Goal: Task Accomplishment & Management: Manage account settings

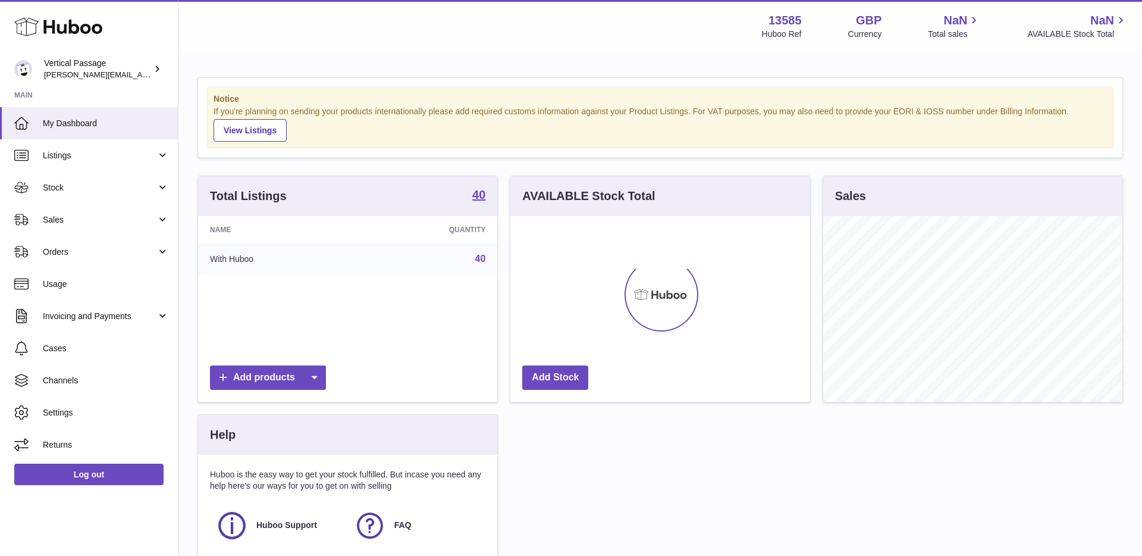
scroll to position [186, 300]
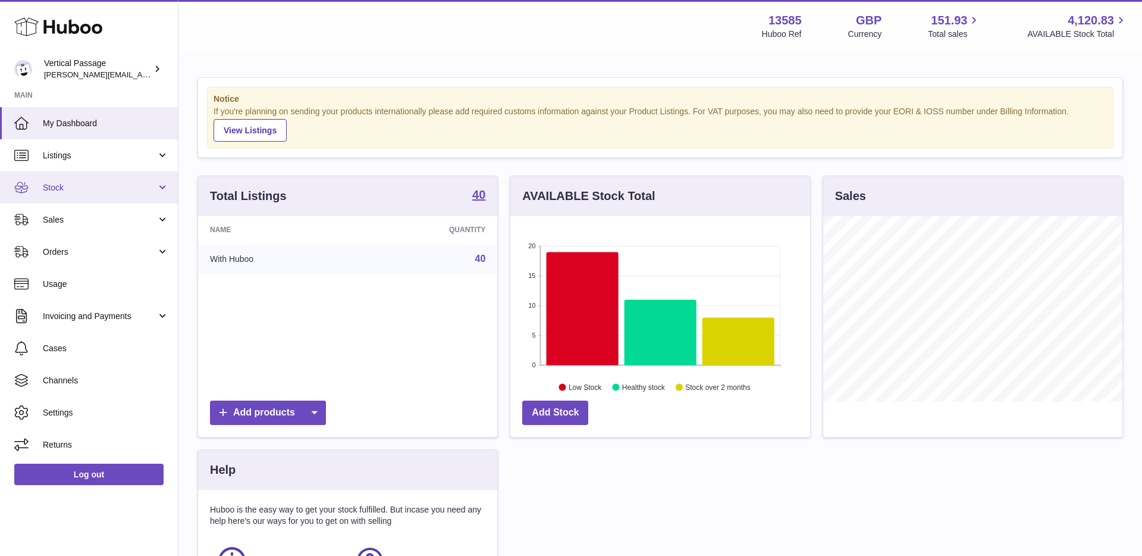
click at [165, 185] on link "Stock" at bounding box center [89, 187] width 178 height 32
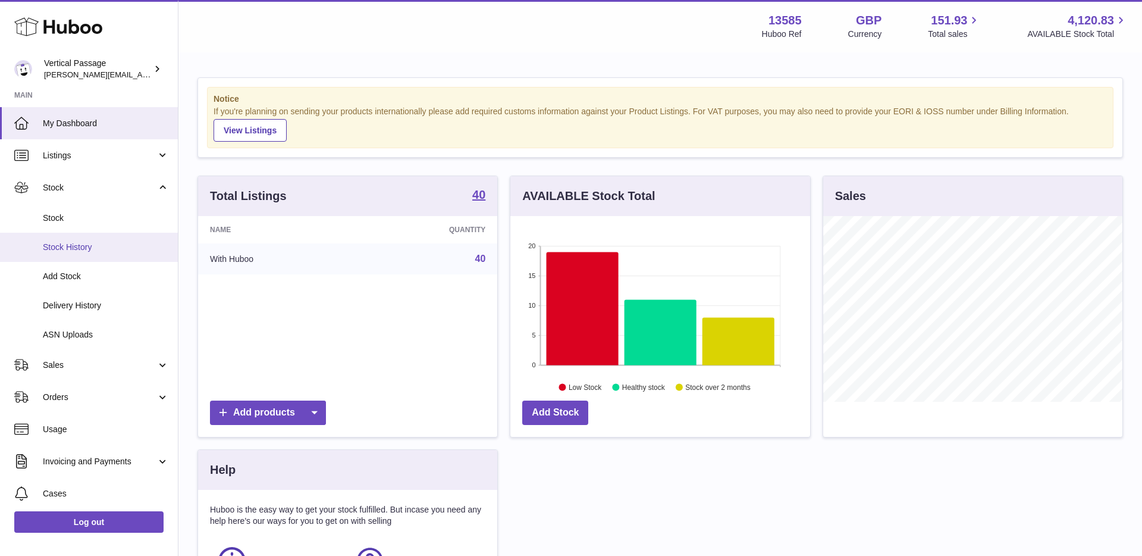
click at [106, 243] on span "Stock History" at bounding box center [106, 247] width 126 height 11
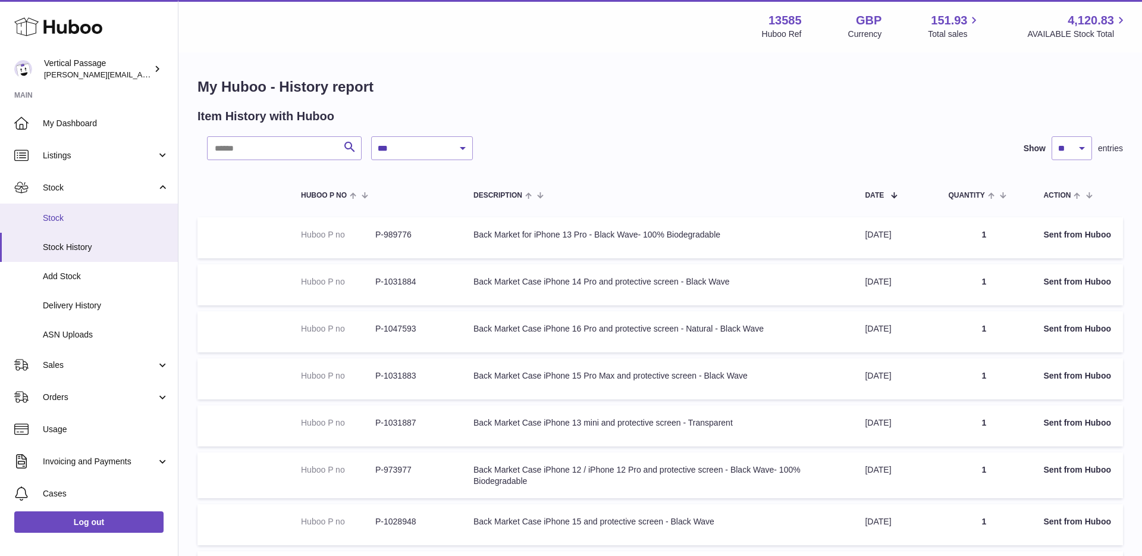
click at [93, 220] on span "Stock" at bounding box center [106, 217] width 126 height 11
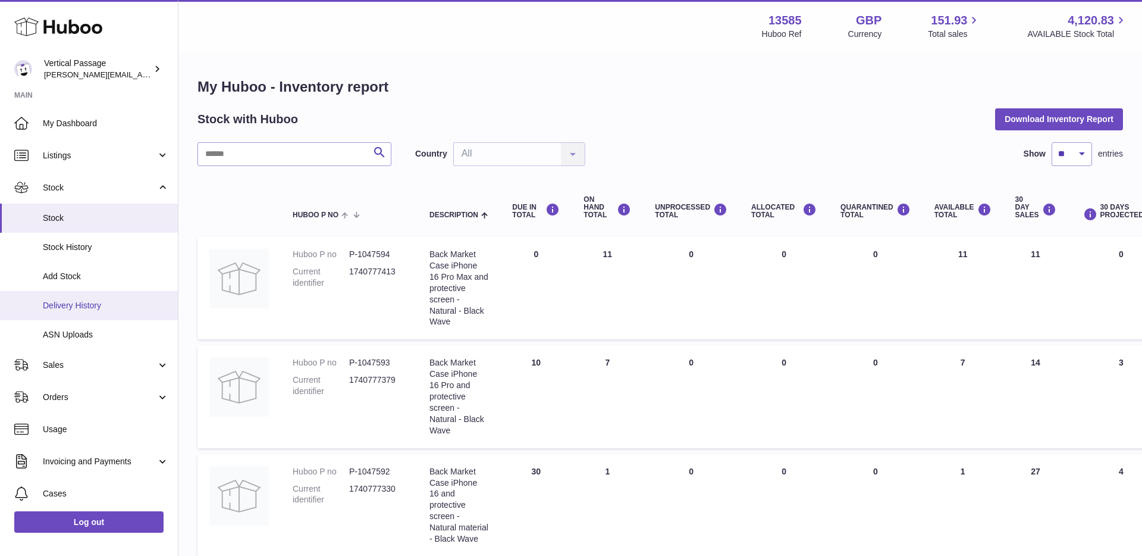
click at [78, 307] on span "Delivery History" at bounding box center [106, 305] width 126 height 11
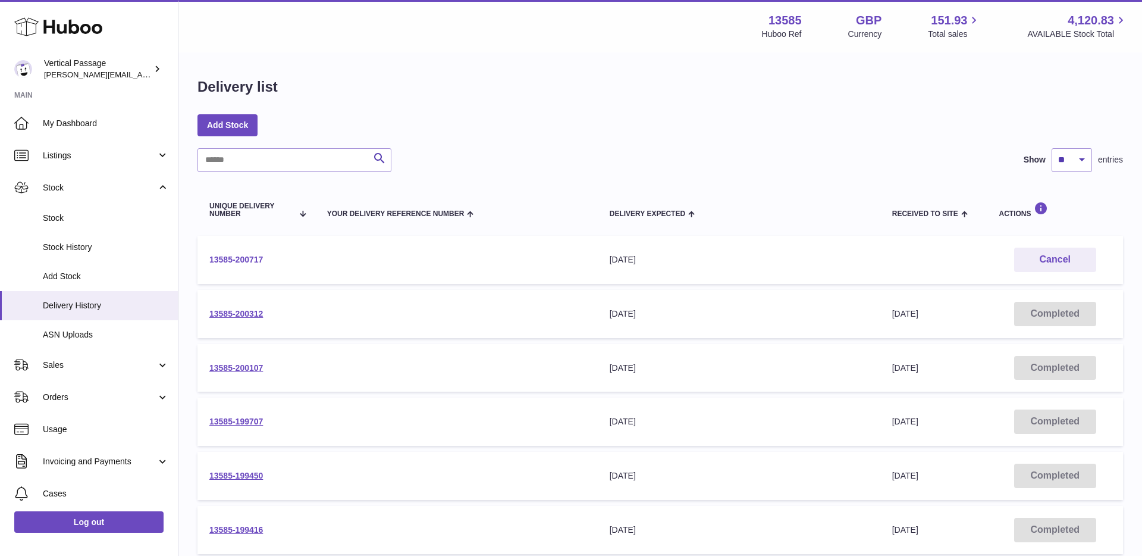
click at [257, 257] on link "13585-200717" at bounding box center [236, 260] width 54 height 10
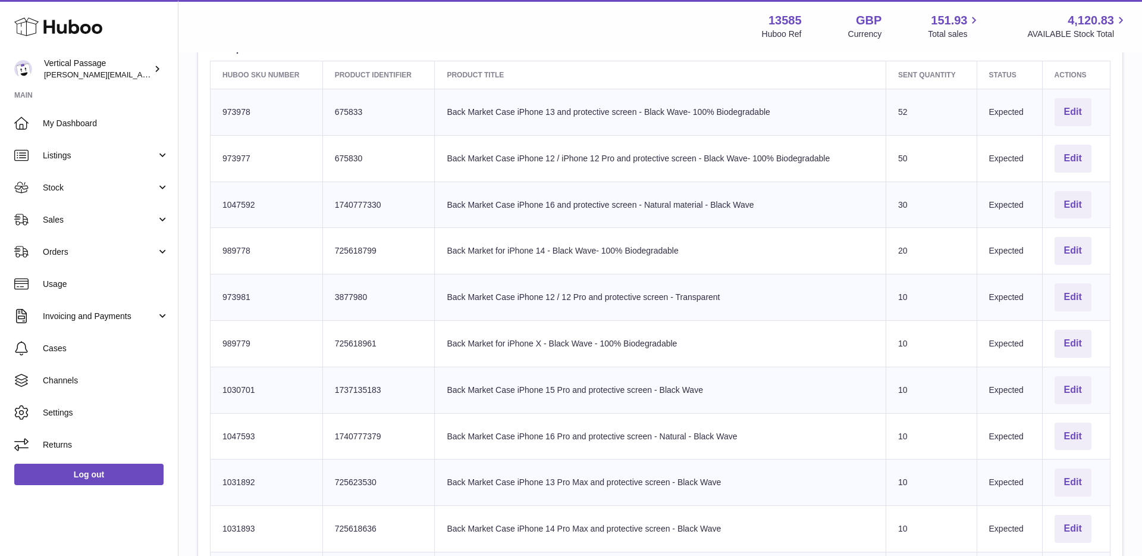
scroll to position [384, 0]
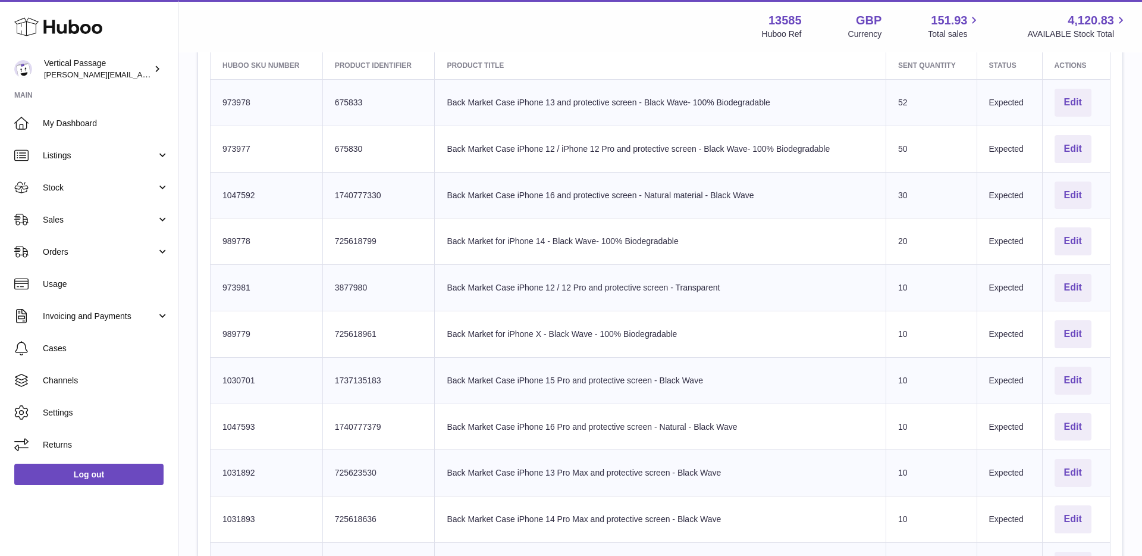
drag, startPoint x: 928, startPoint y: 527, endPoint x: 898, endPoint y: 523, distance: 30.0
click at [898, 523] on td "Sent Quantity 10" at bounding box center [932, 519] width 91 height 46
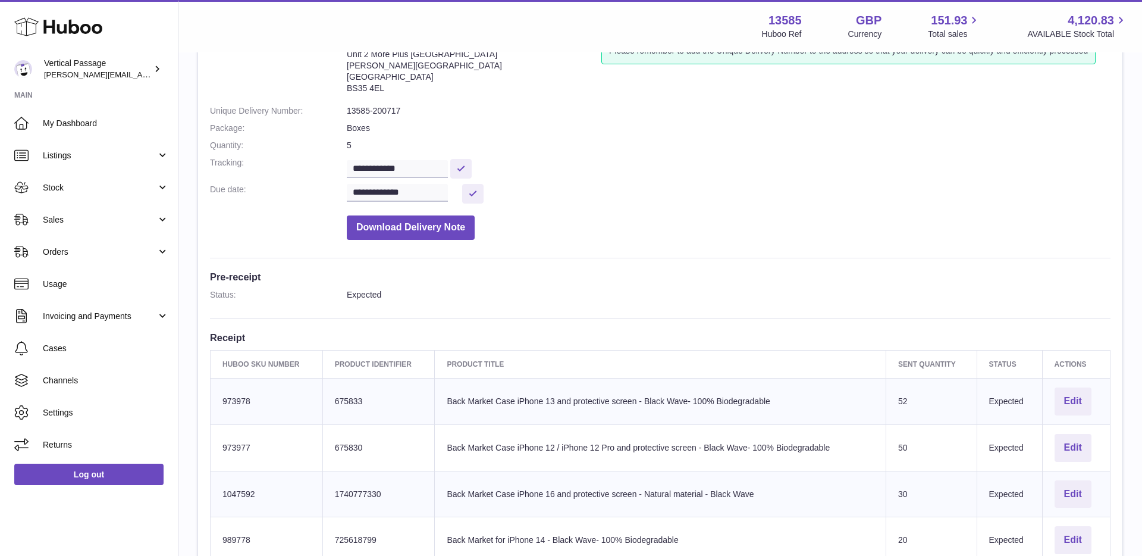
scroll to position [0, 0]
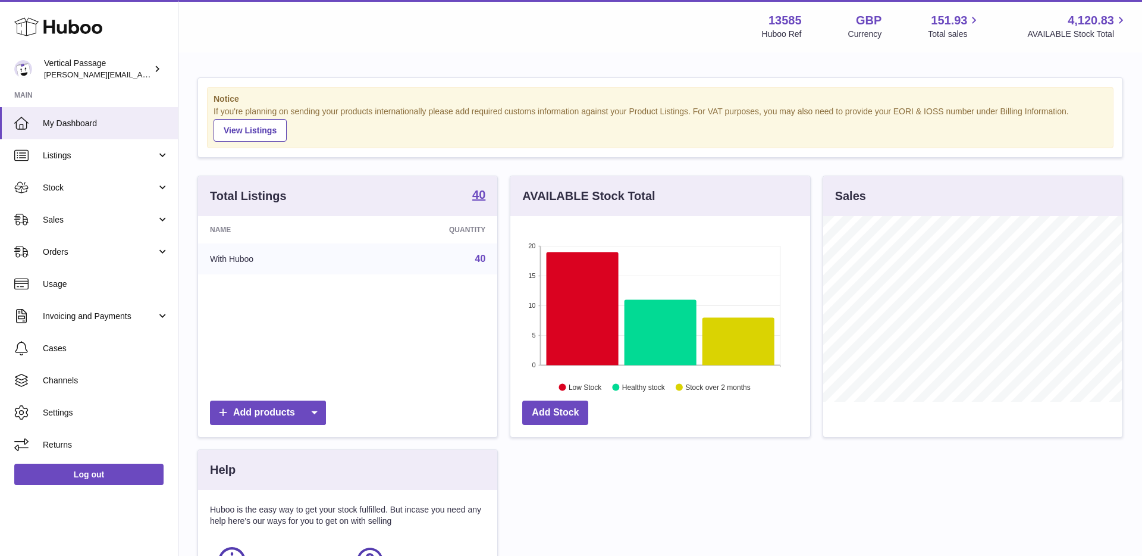
scroll to position [186, 300]
click at [85, 246] on span "Orders" at bounding box center [100, 251] width 114 height 11
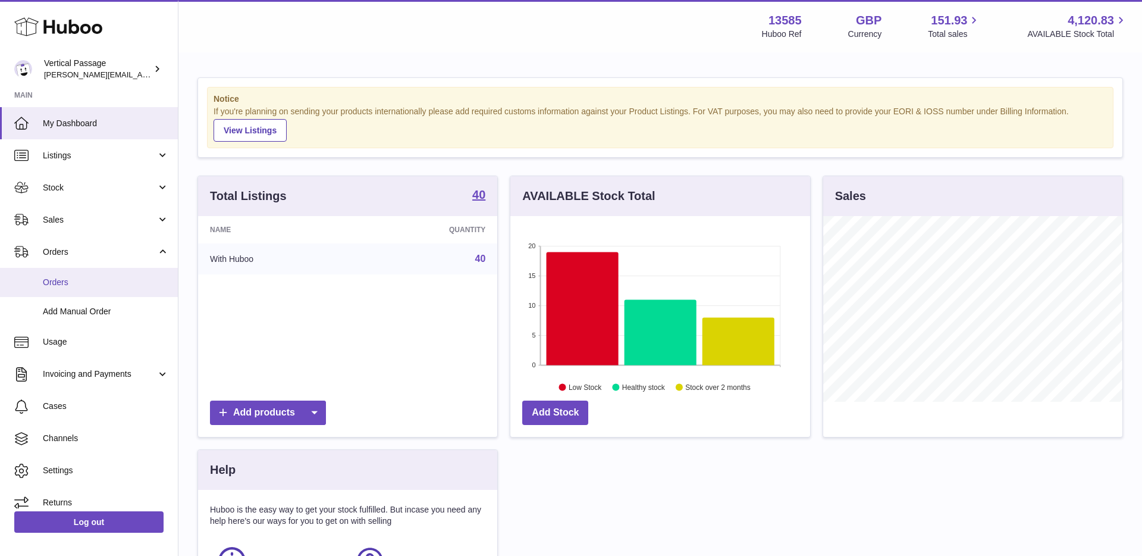
click at [79, 287] on span "Orders" at bounding box center [106, 282] width 126 height 11
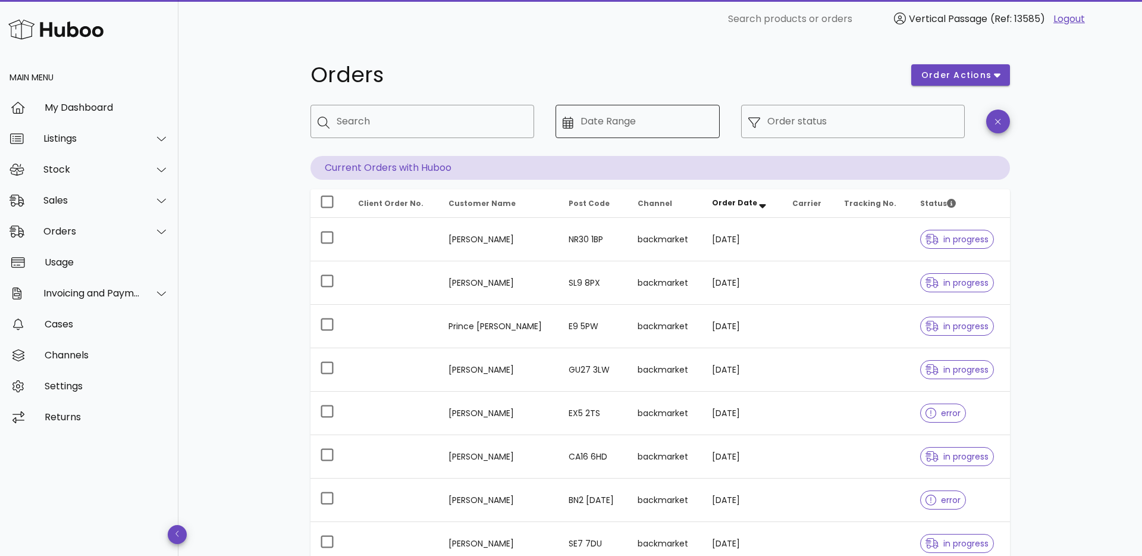
click at [637, 117] on input "Date Range" at bounding box center [647, 121] width 133 height 19
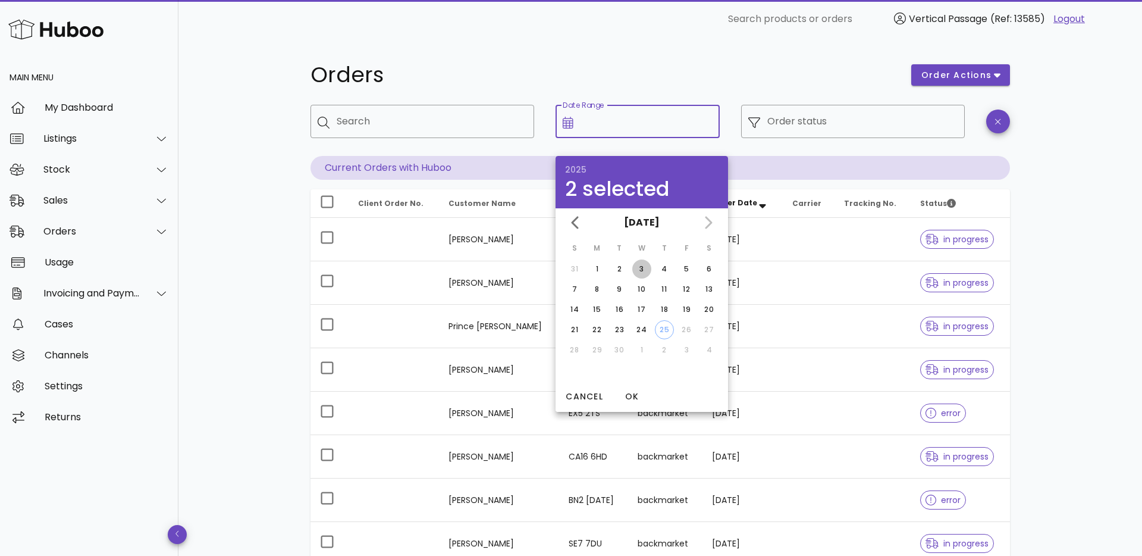
click at [642, 271] on div "3" at bounding box center [641, 269] width 19 height 11
click at [631, 398] on span "OK" at bounding box center [632, 396] width 29 height 12
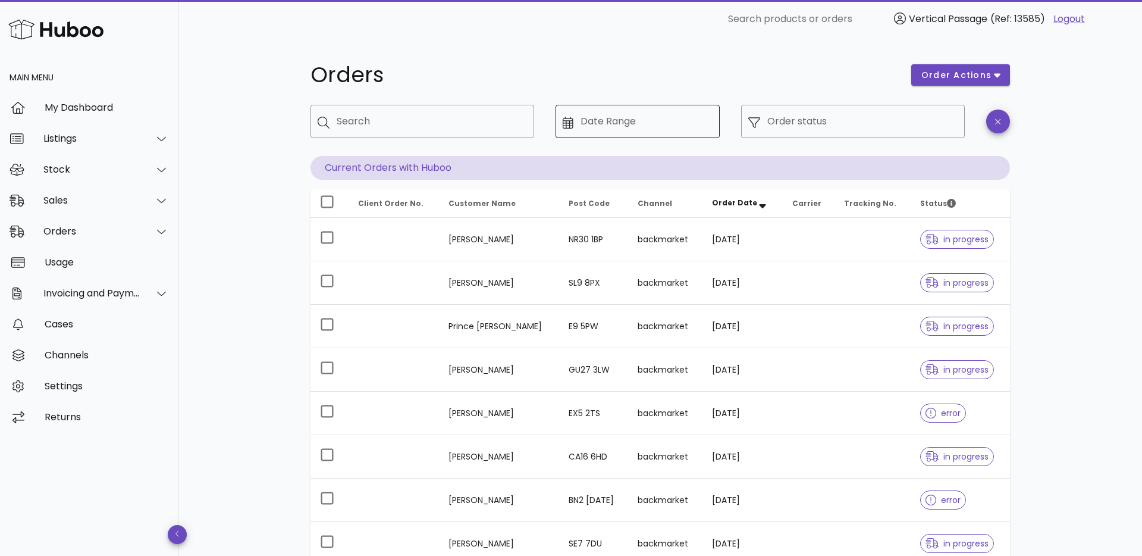
click at [612, 132] on div "Date Range" at bounding box center [647, 121] width 133 height 33
click at [605, 126] on input "Date Range" at bounding box center [647, 121] width 133 height 19
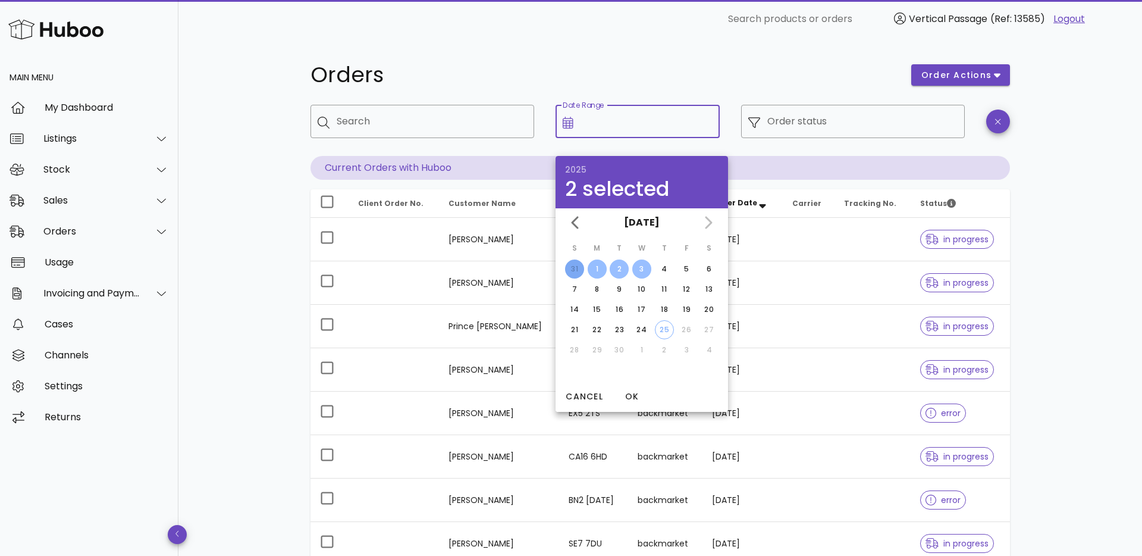
click at [599, 268] on div "1" at bounding box center [597, 269] width 19 height 11
click at [638, 268] on div "3" at bounding box center [641, 269] width 19 height 11
type input "**********"
click at [636, 397] on span "OK" at bounding box center [632, 396] width 29 height 12
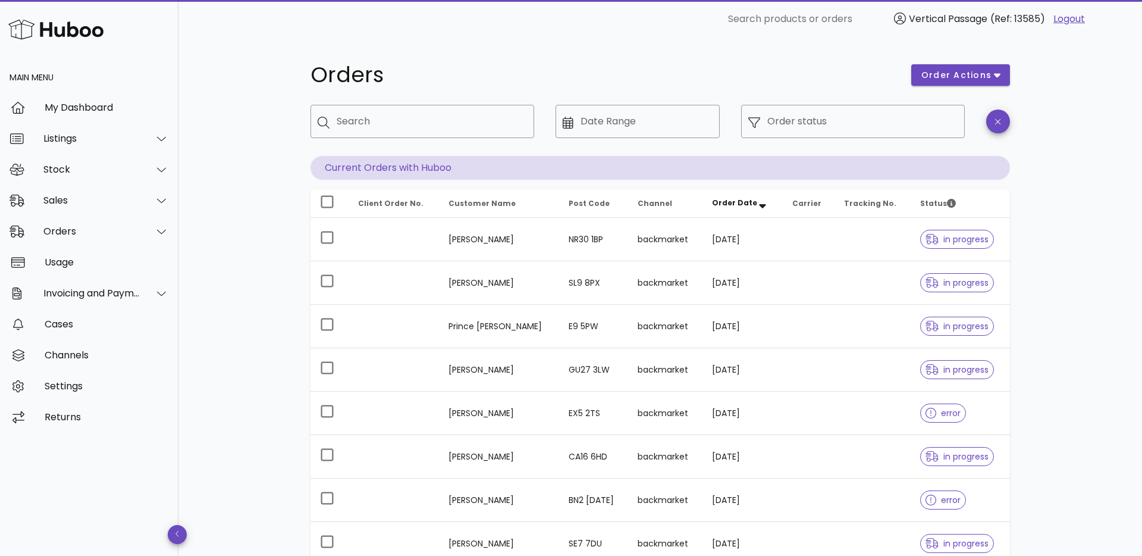
type input "**********"
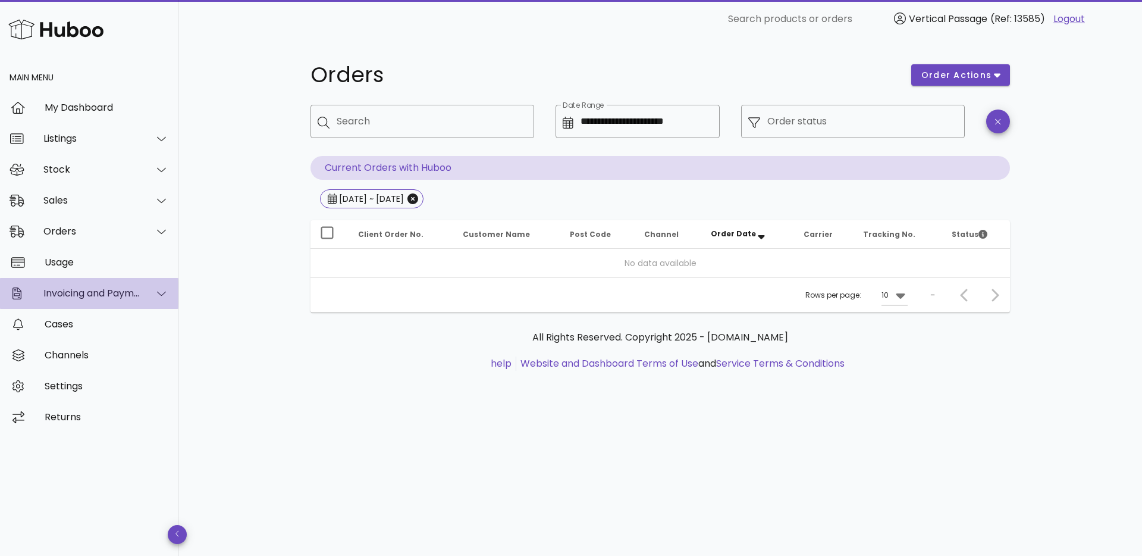
click at [161, 293] on icon at bounding box center [161, 293] width 9 height 11
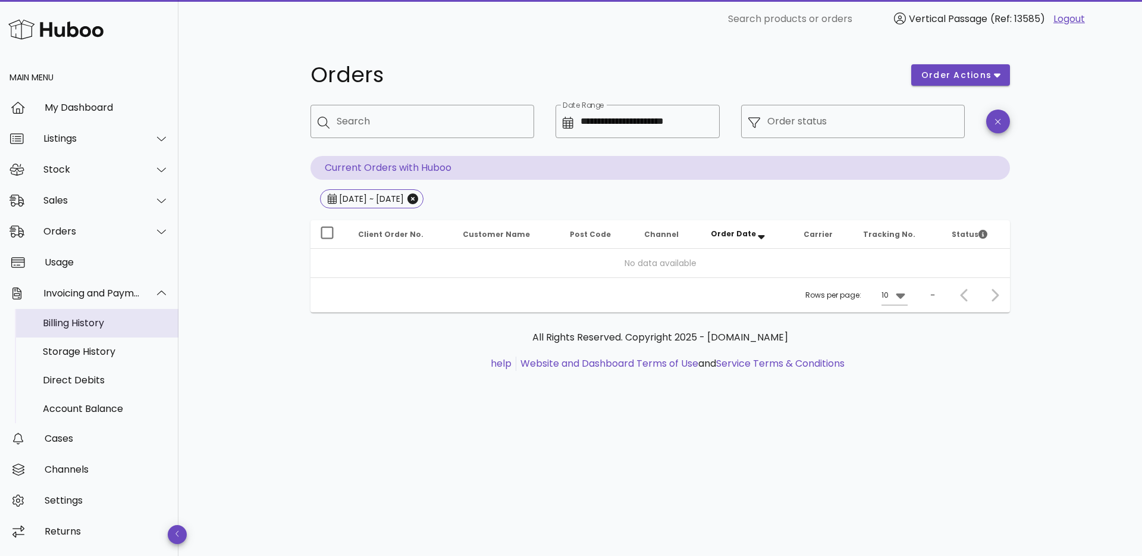
click at [133, 322] on div "Billing History" at bounding box center [106, 322] width 126 height 11
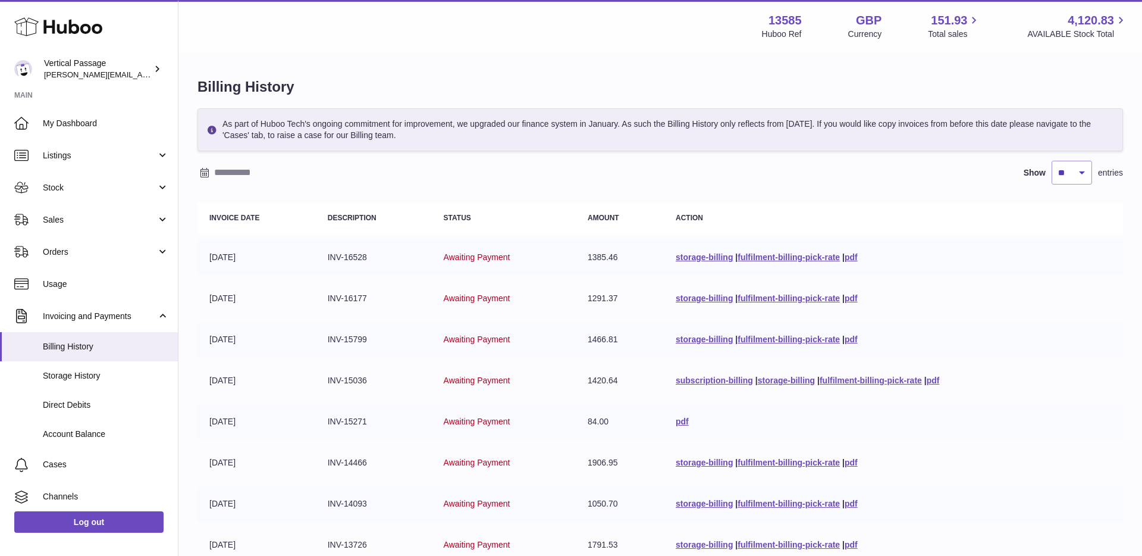
scroll to position [218, 0]
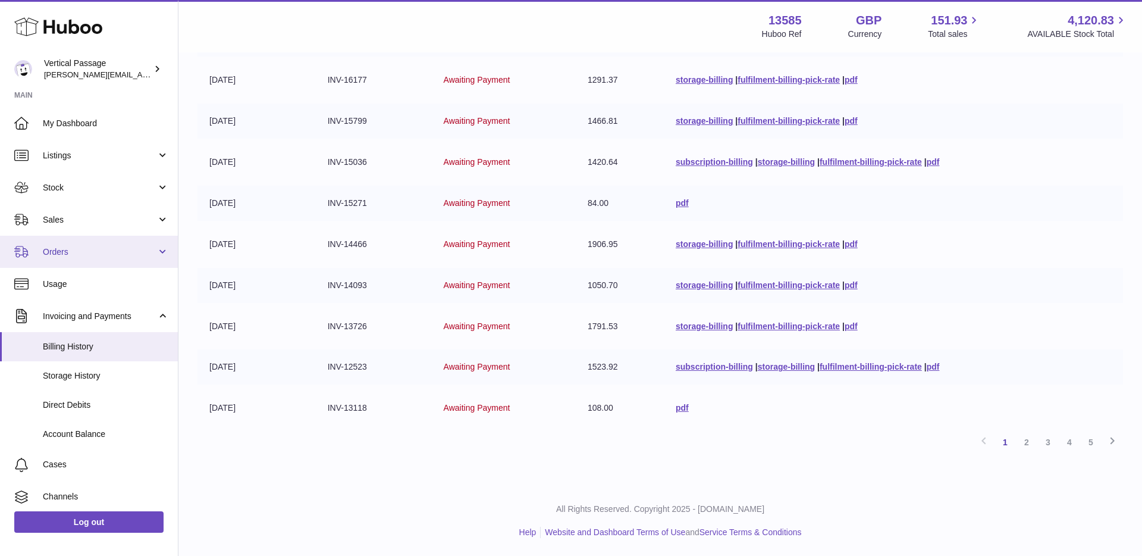
click at [87, 246] on span "Orders" at bounding box center [100, 251] width 114 height 11
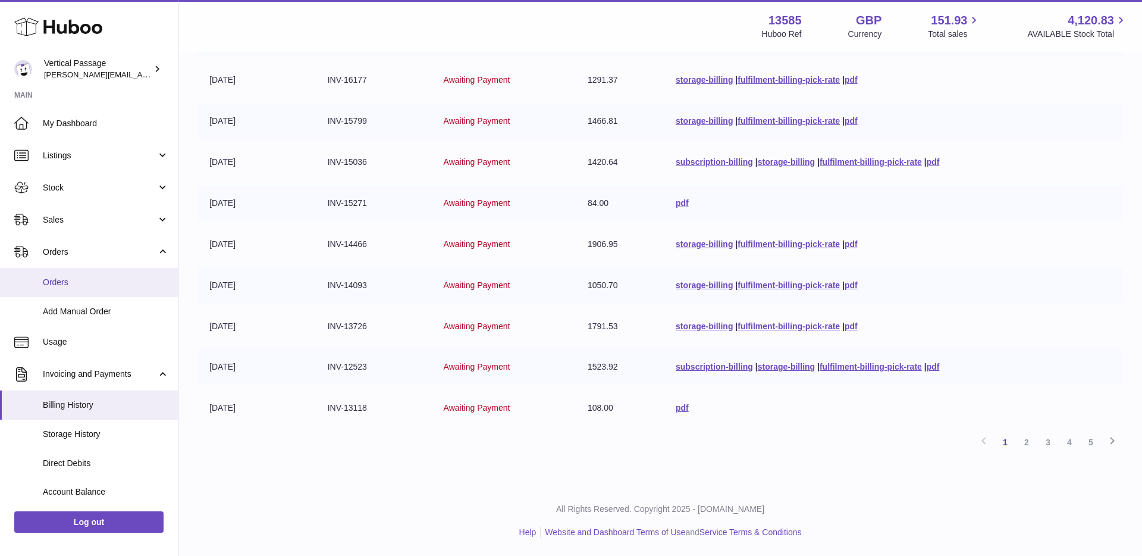
click at [86, 275] on link "Orders" at bounding box center [89, 282] width 178 height 29
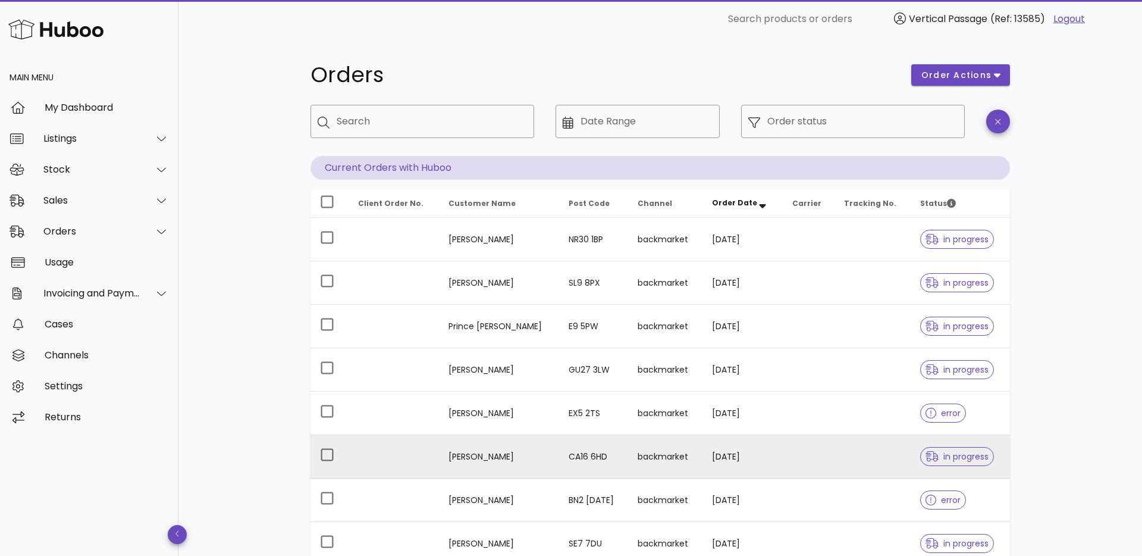
scroll to position [227, 0]
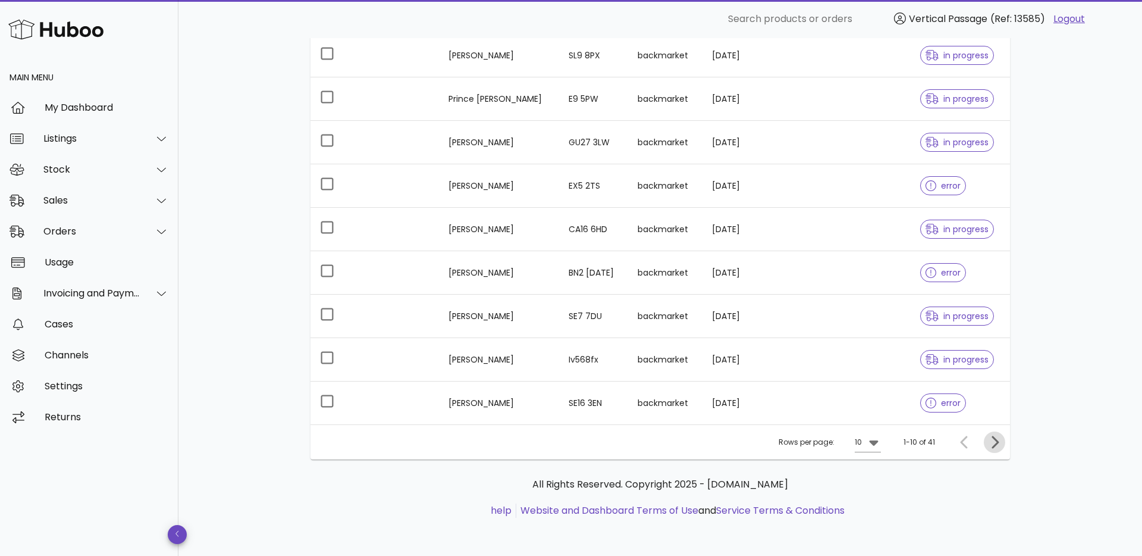
click at [998, 446] on icon "Next page" at bounding box center [995, 442] width 14 height 14
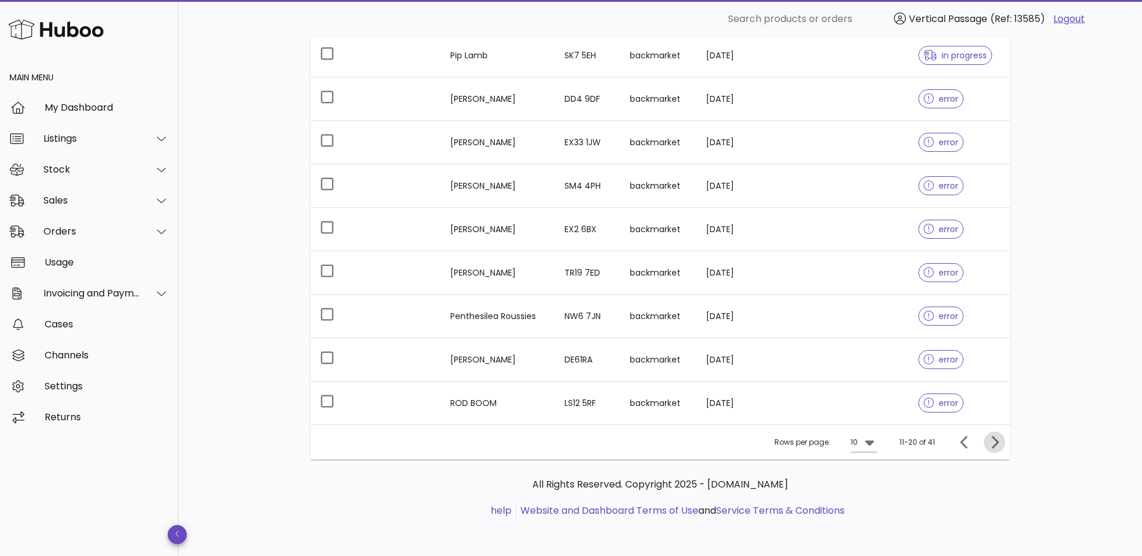
click at [998, 446] on icon "Next page" at bounding box center [995, 442] width 14 height 14
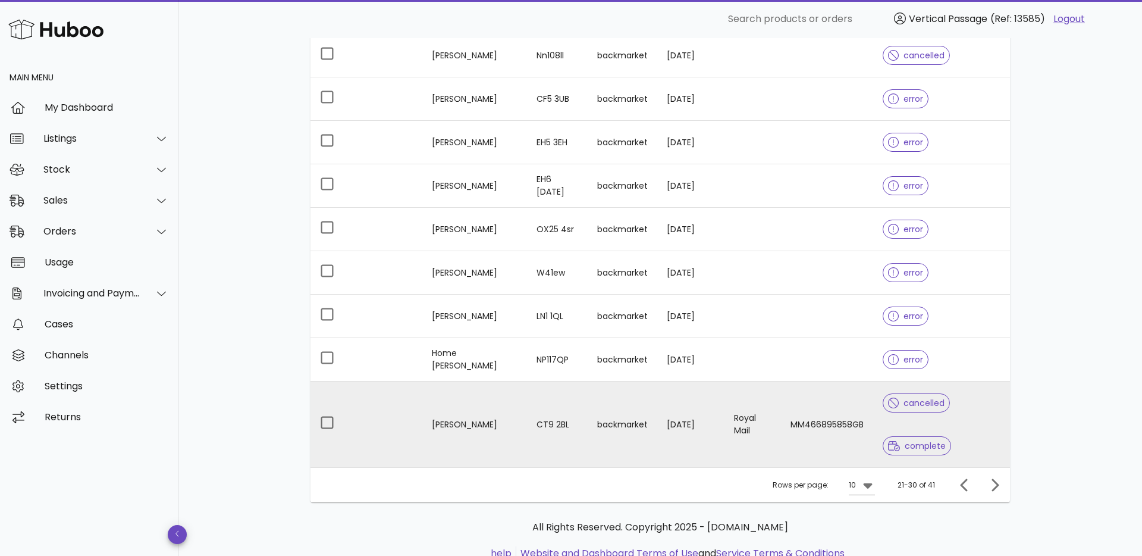
click at [822, 415] on td "MM466895858GB" at bounding box center [827, 424] width 92 height 86
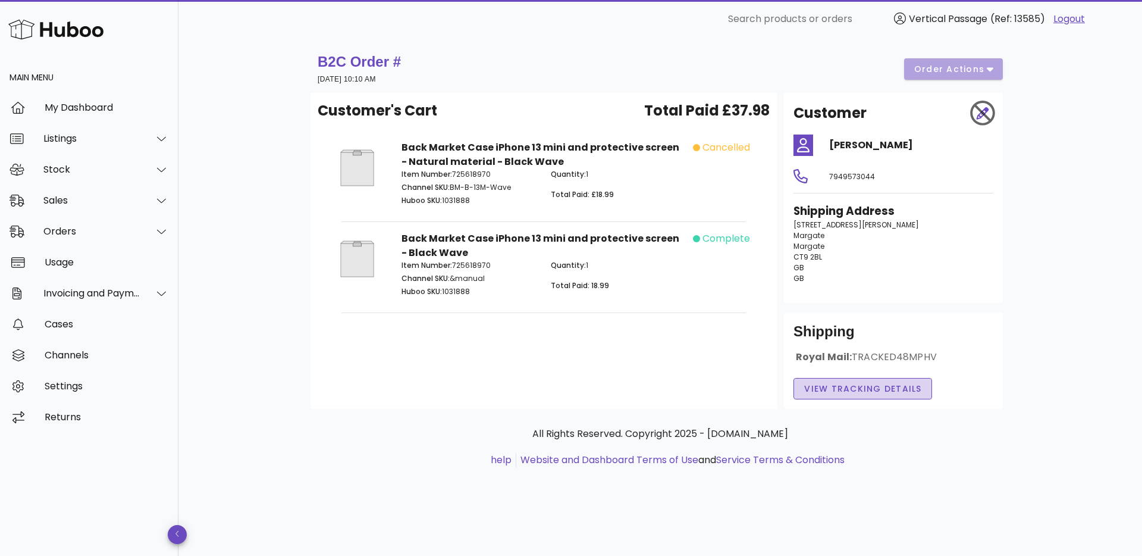
click at [873, 381] on button "View Tracking details" at bounding box center [863, 388] width 139 height 21
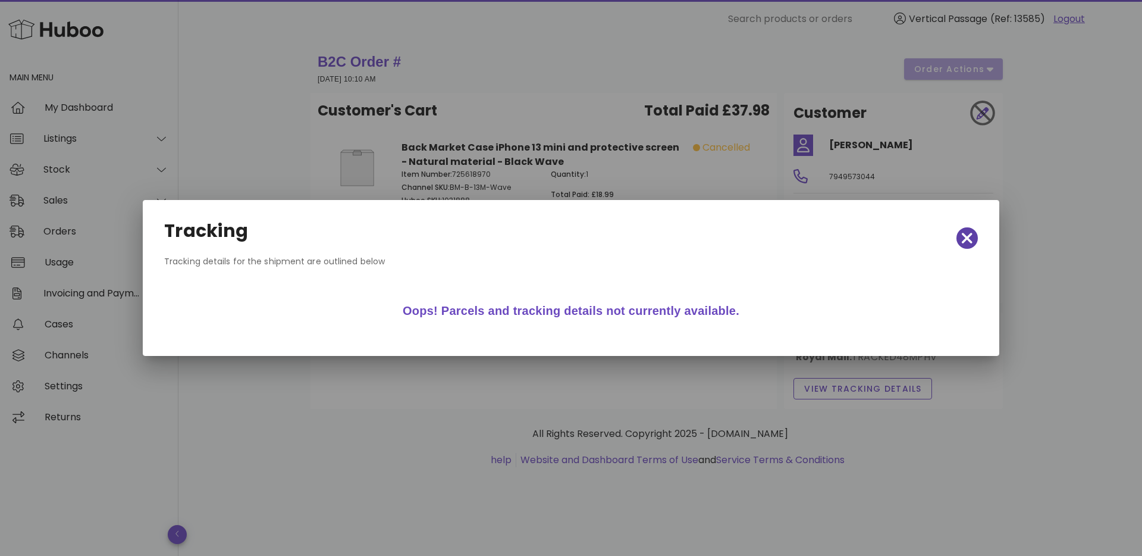
click at [975, 236] on span "button" at bounding box center [967, 238] width 21 height 17
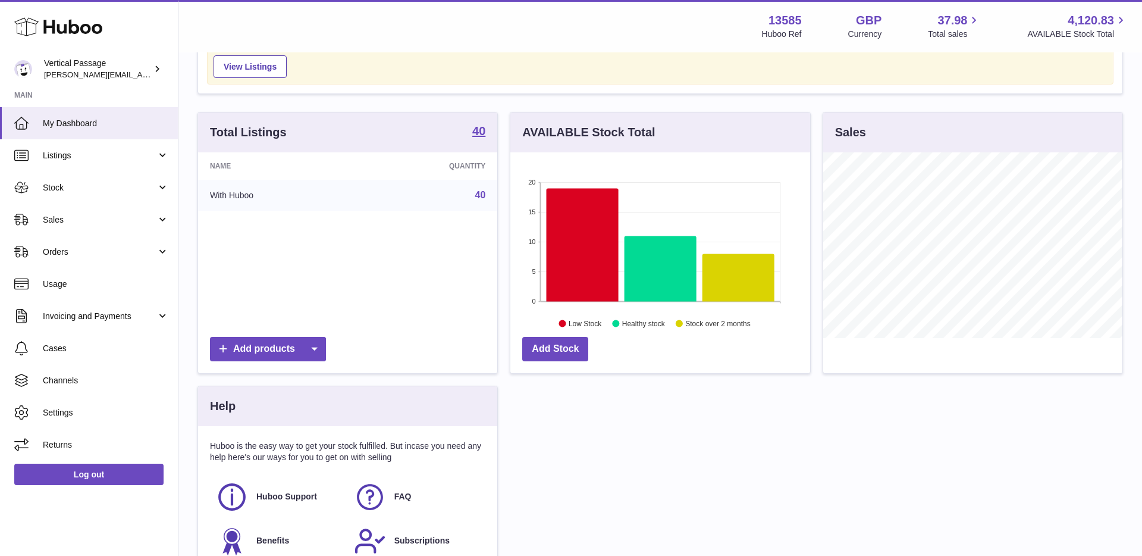
scroll to position [63, 0]
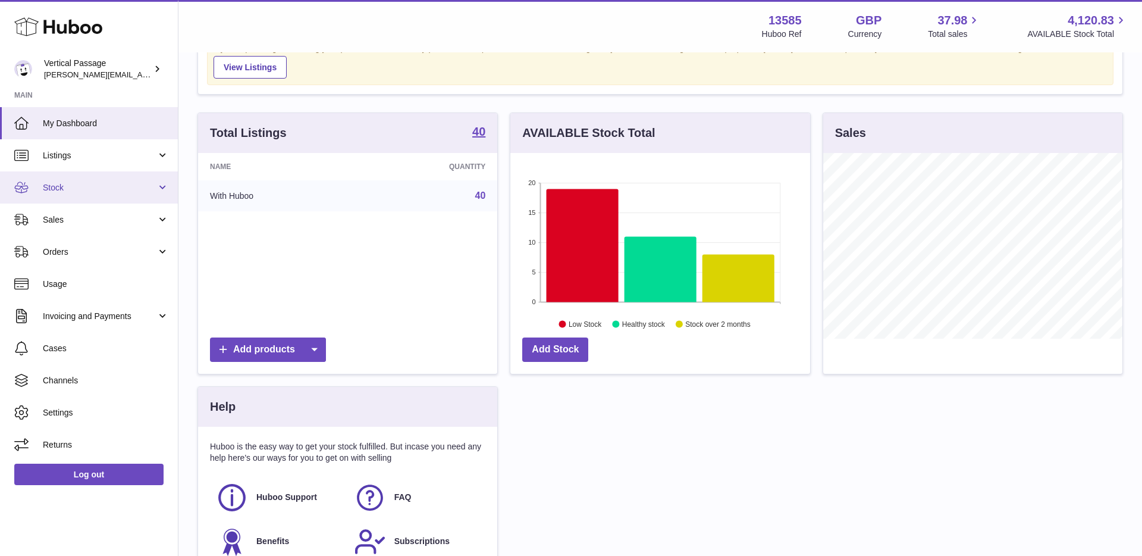
click at [90, 183] on span "Stock" at bounding box center [100, 187] width 114 height 11
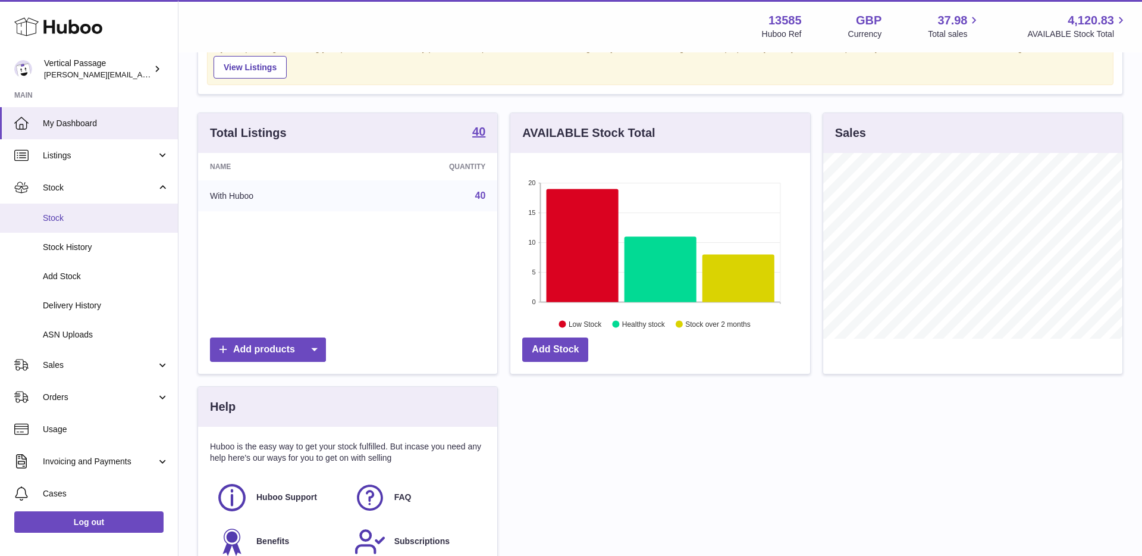
click at [89, 221] on span "Stock" at bounding box center [106, 217] width 126 height 11
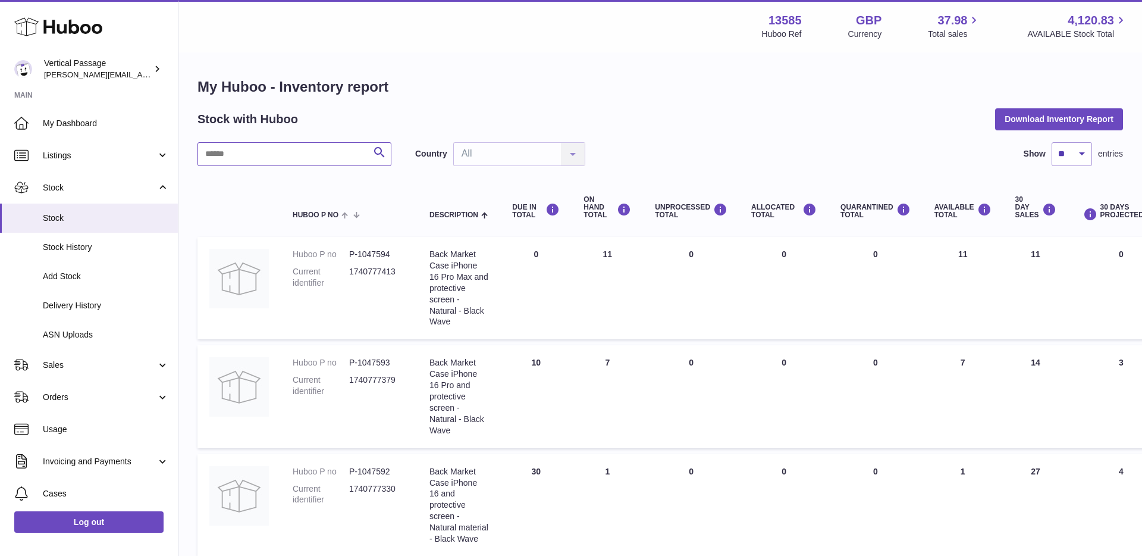
click at [287, 152] on input "text" at bounding box center [295, 154] width 194 height 24
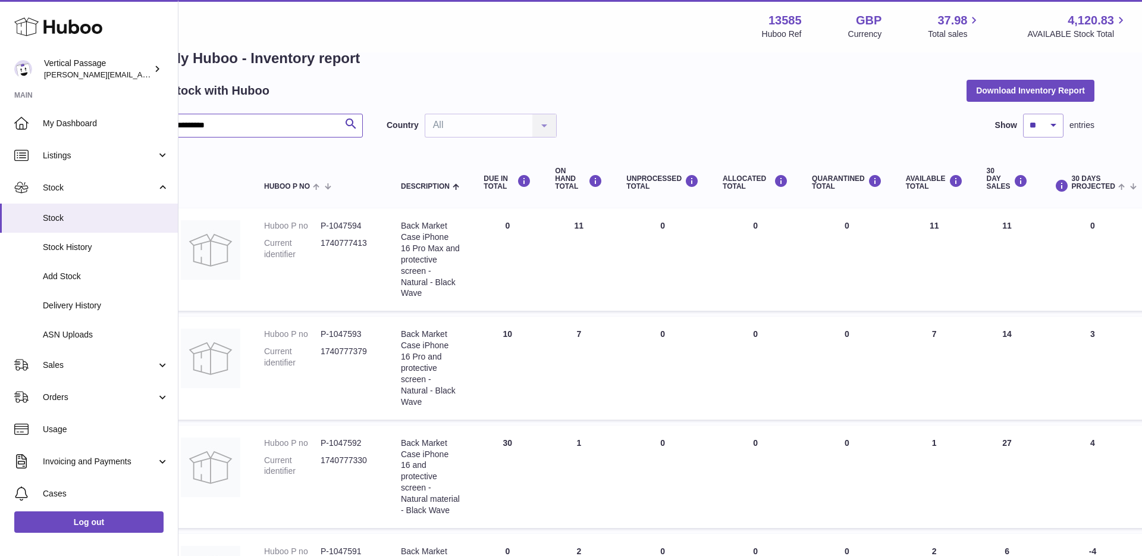
scroll to position [30, 29]
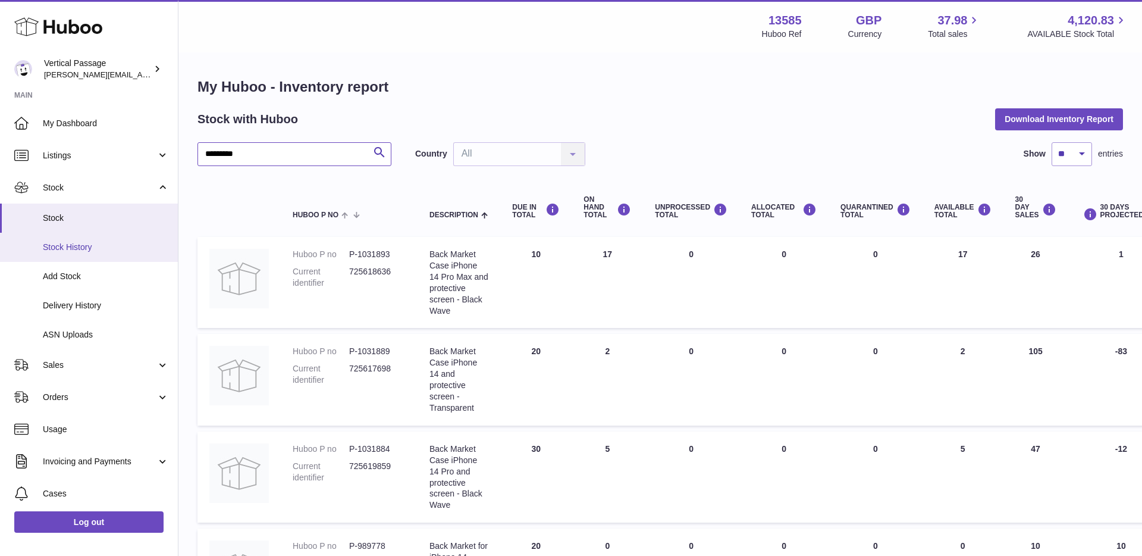
type input "*********"
click at [91, 252] on span "Stock History" at bounding box center [106, 247] width 126 height 11
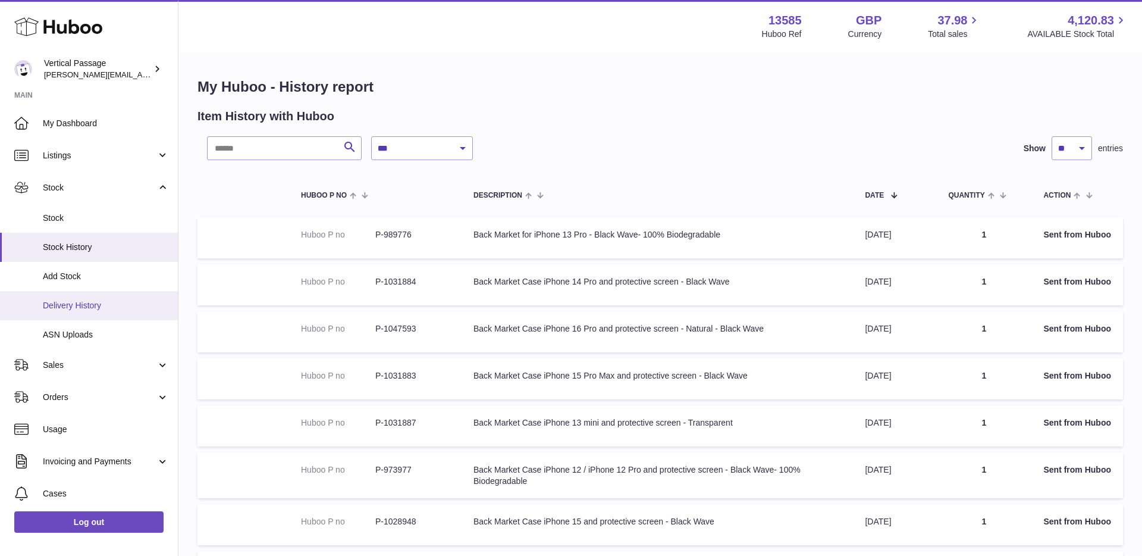
click at [91, 305] on span "Delivery History" at bounding box center [106, 305] width 126 height 11
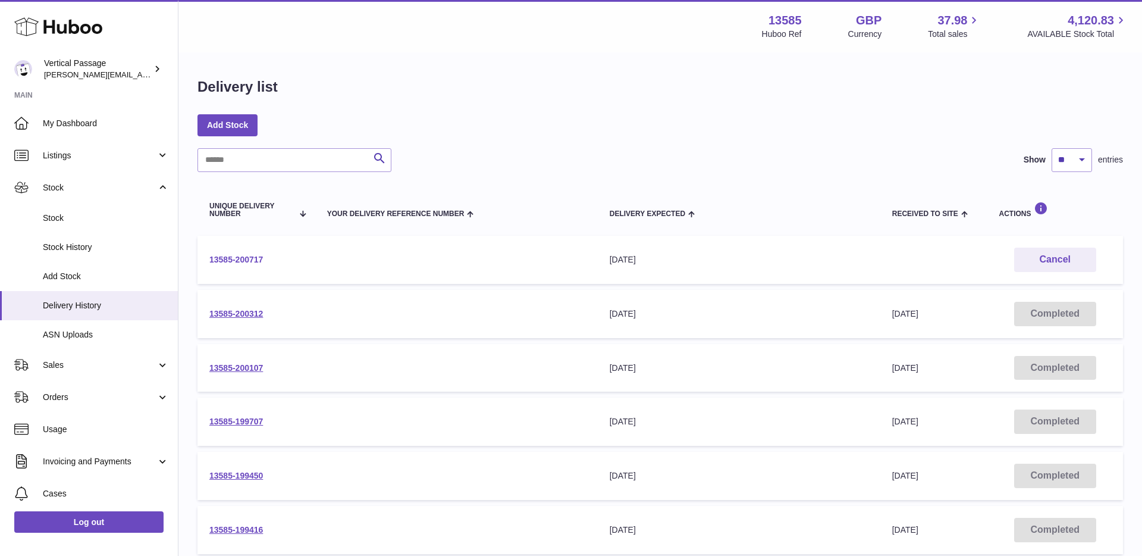
click at [230, 257] on link "13585-200717" at bounding box center [236, 260] width 54 height 10
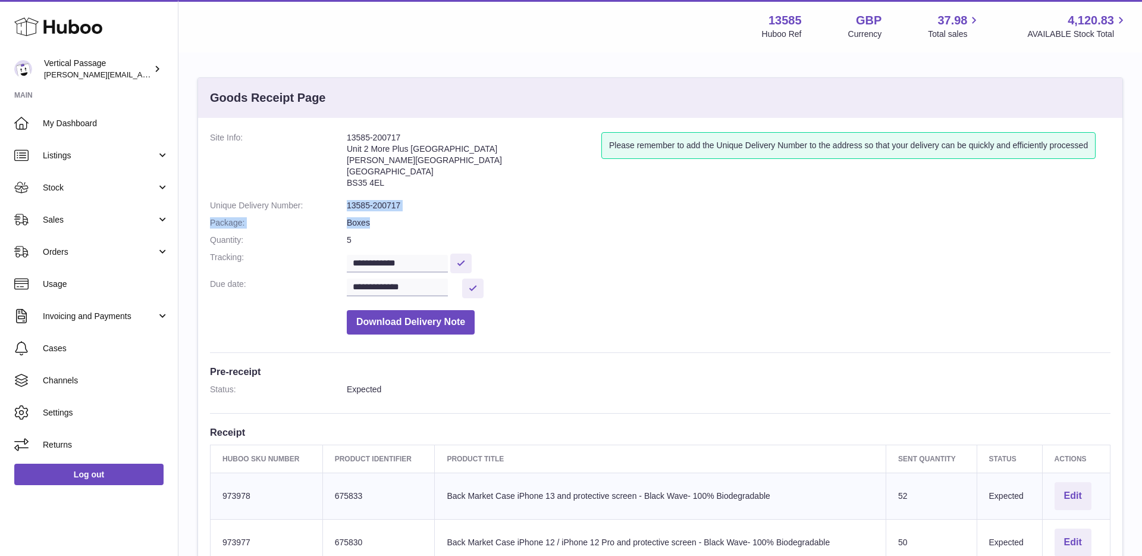
drag, startPoint x: 342, startPoint y: 206, endPoint x: 634, endPoint y: 230, distance: 292.6
click at [634, 230] on dl "**********" at bounding box center [660, 236] width 901 height 208
click at [427, 264] on input "**********" at bounding box center [397, 264] width 101 height 18
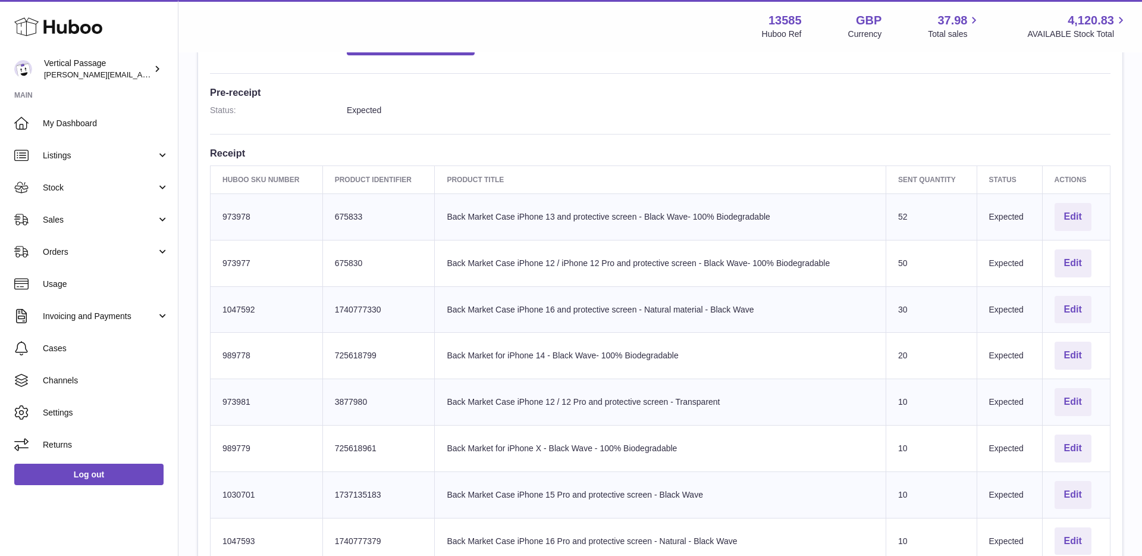
scroll to position [280, 0]
click at [222, 93] on h3 "Pre-receipt" at bounding box center [660, 91] width 901 height 13
click at [230, 92] on h3 "Pre-receipt" at bounding box center [660, 91] width 901 height 13
click at [597, 156] on h3 "Receipt" at bounding box center [660, 152] width 901 height 13
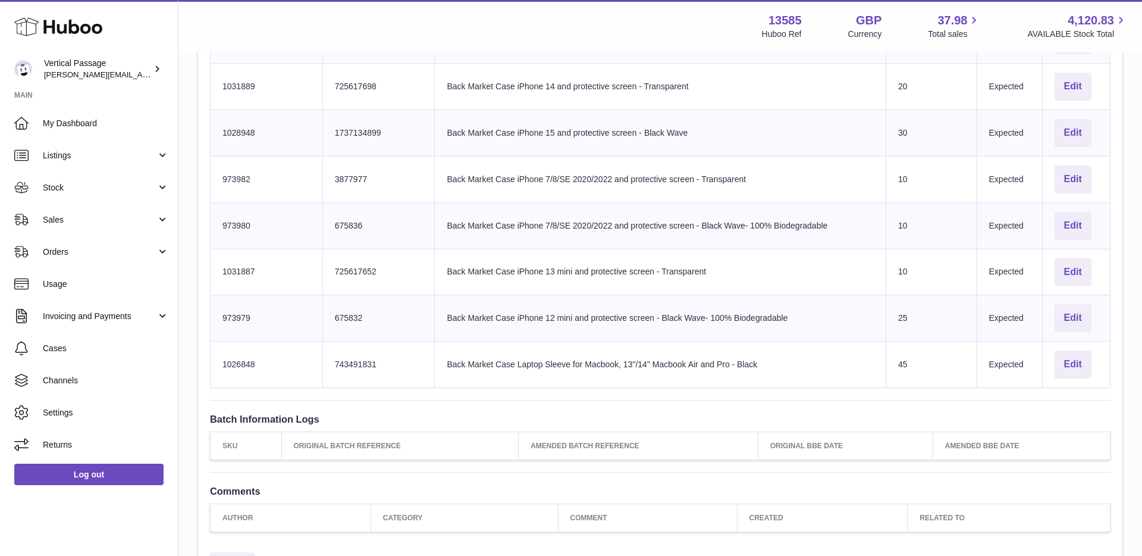
scroll to position [1138, 0]
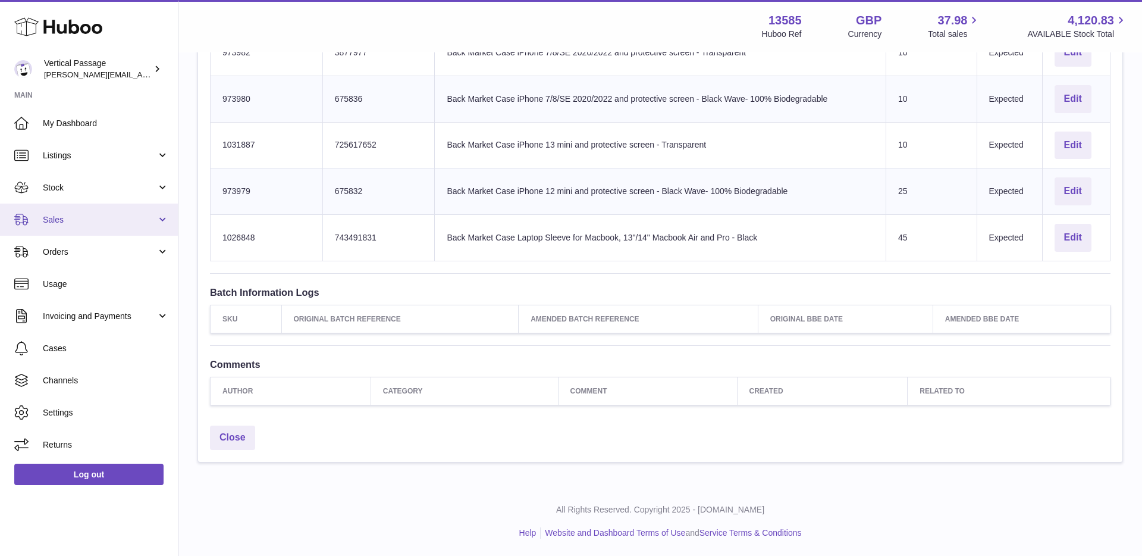
click at [165, 221] on link "Sales" at bounding box center [89, 219] width 178 height 32
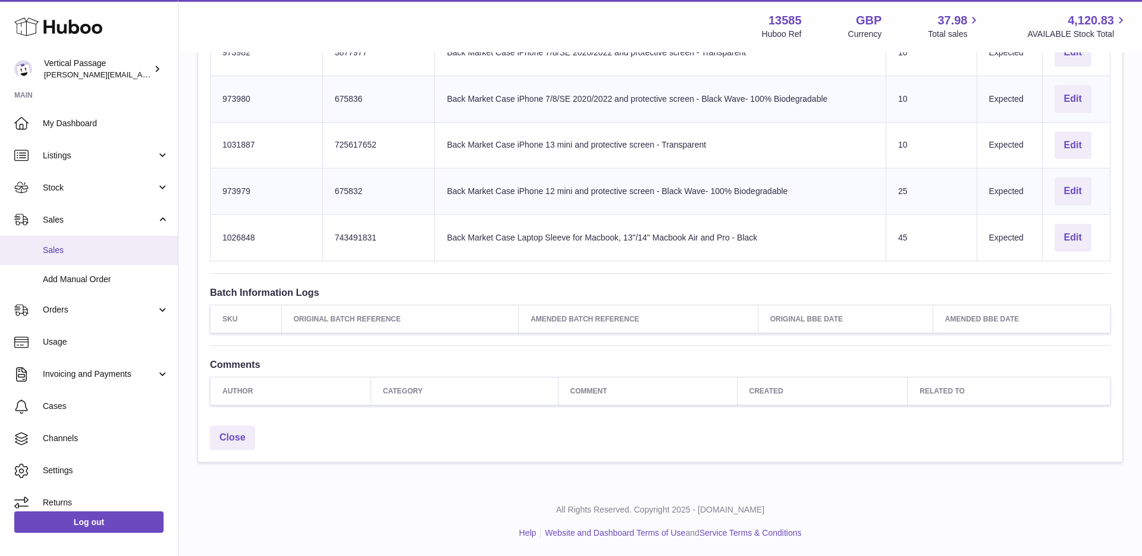
click at [121, 249] on span "Sales" at bounding box center [106, 250] width 126 height 11
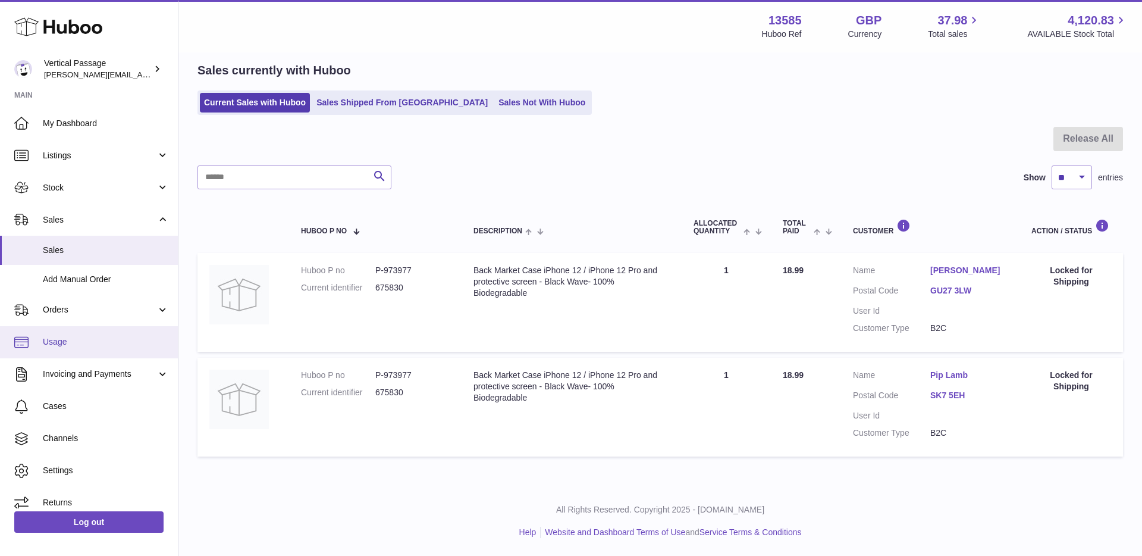
scroll to position [11, 0]
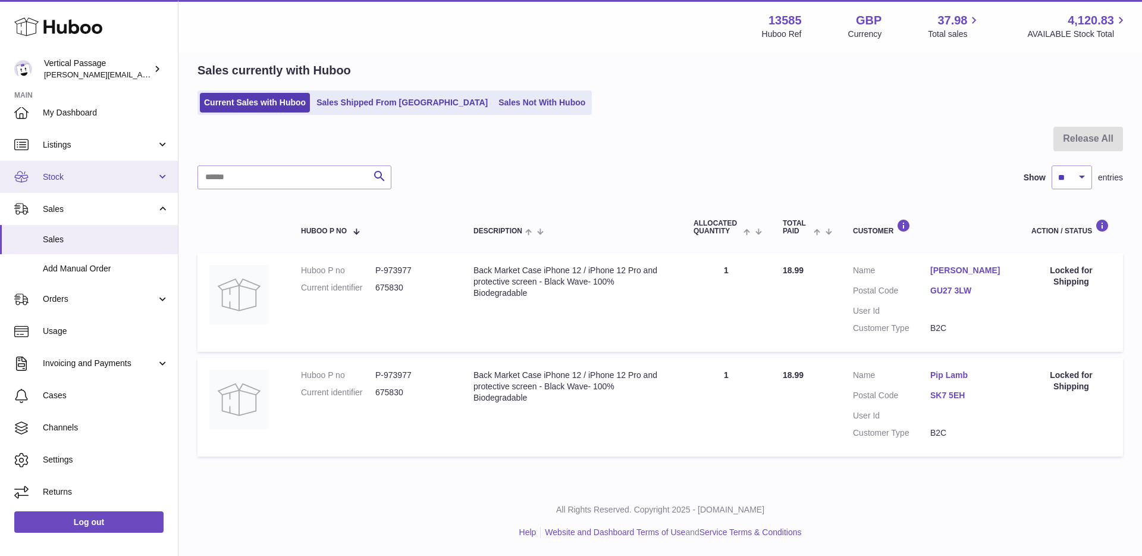
click at [160, 184] on link "Stock" at bounding box center [89, 177] width 178 height 32
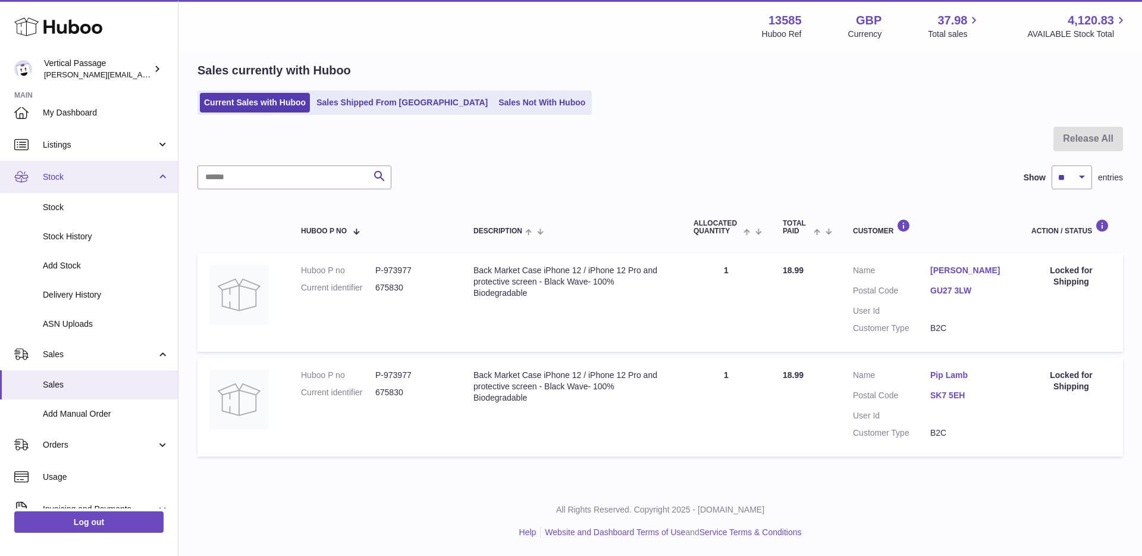
click at [161, 183] on link "Stock" at bounding box center [89, 177] width 178 height 32
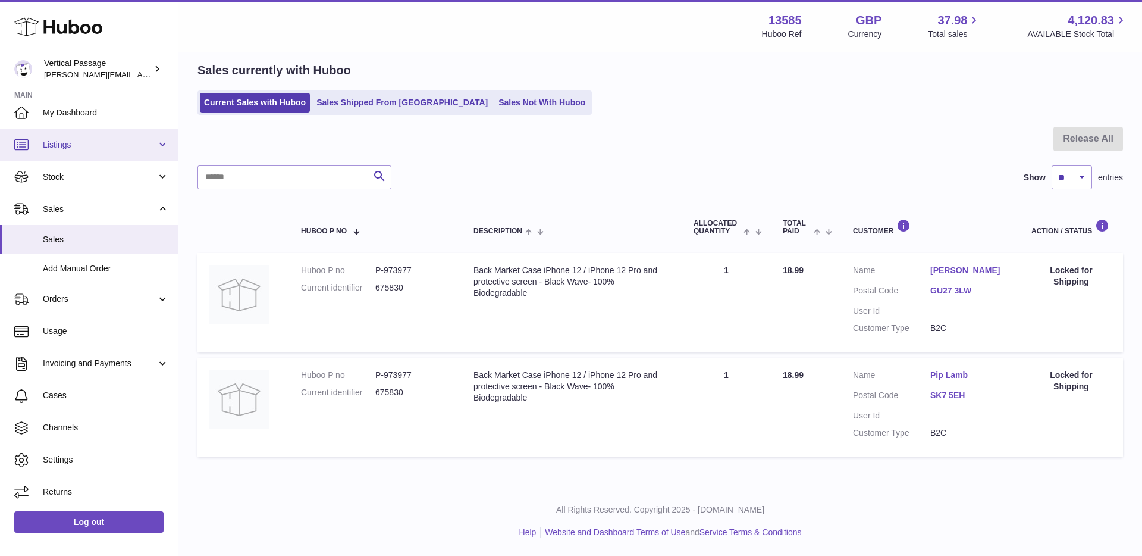
click at [165, 150] on link "Listings" at bounding box center [89, 145] width 178 height 32
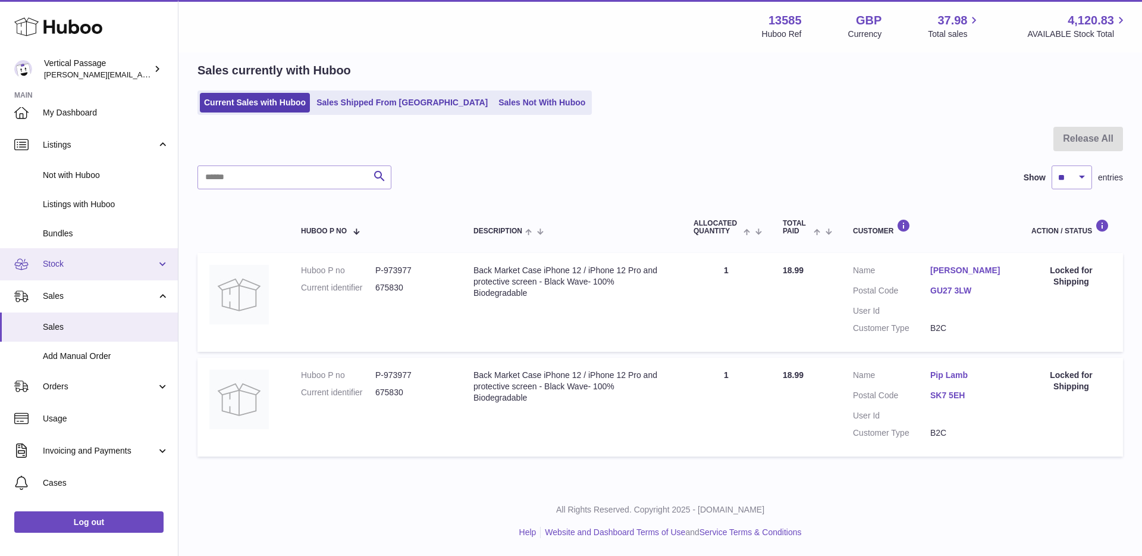
click at [162, 265] on link "Stock" at bounding box center [89, 264] width 178 height 32
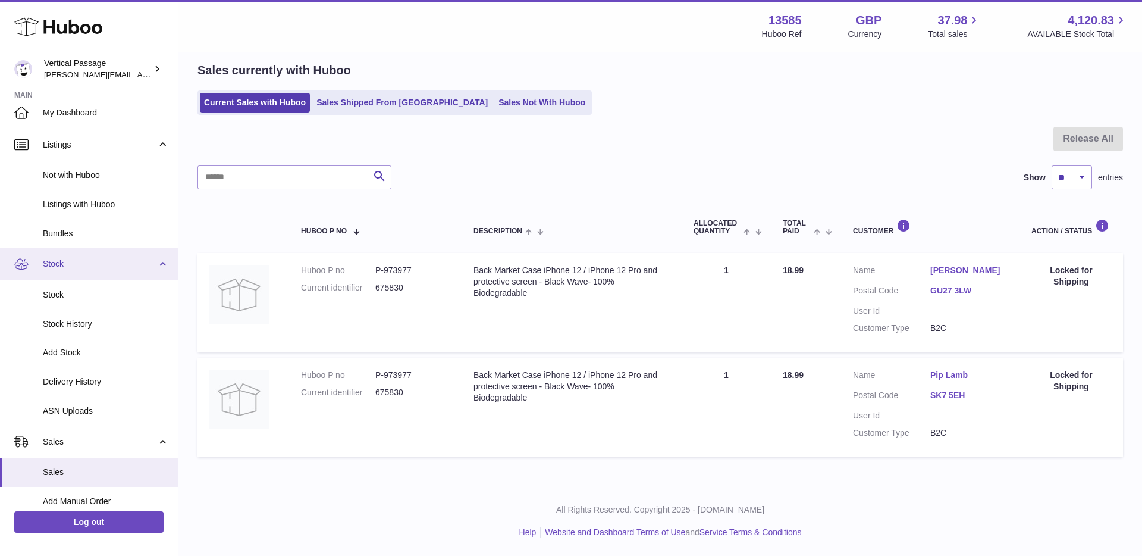
click at [159, 265] on link "Stock" at bounding box center [89, 264] width 178 height 32
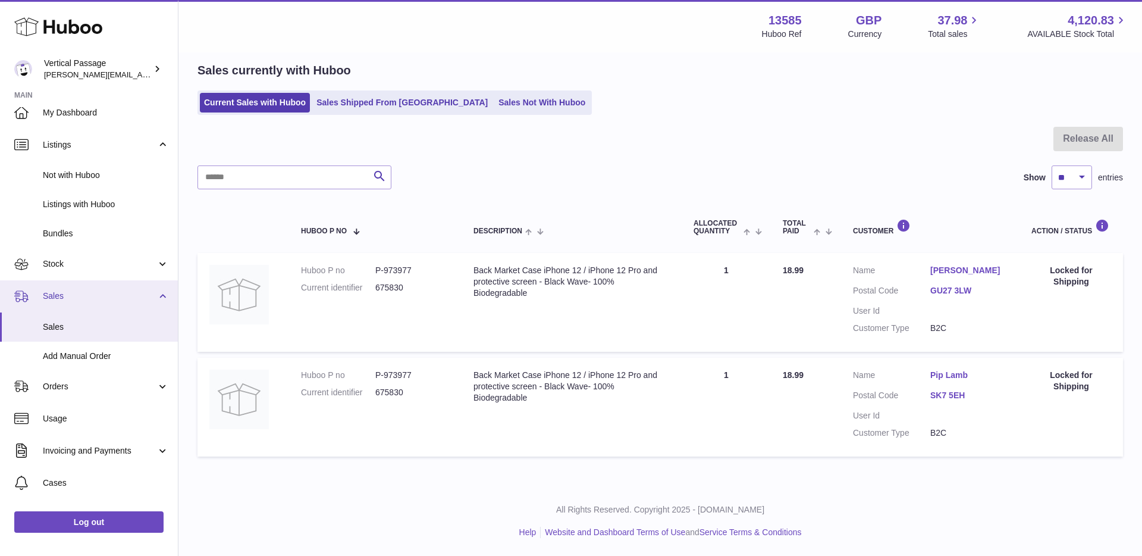
click at [159, 291] on link "Sales" at bounding box center [89, 296] width 178 height 32
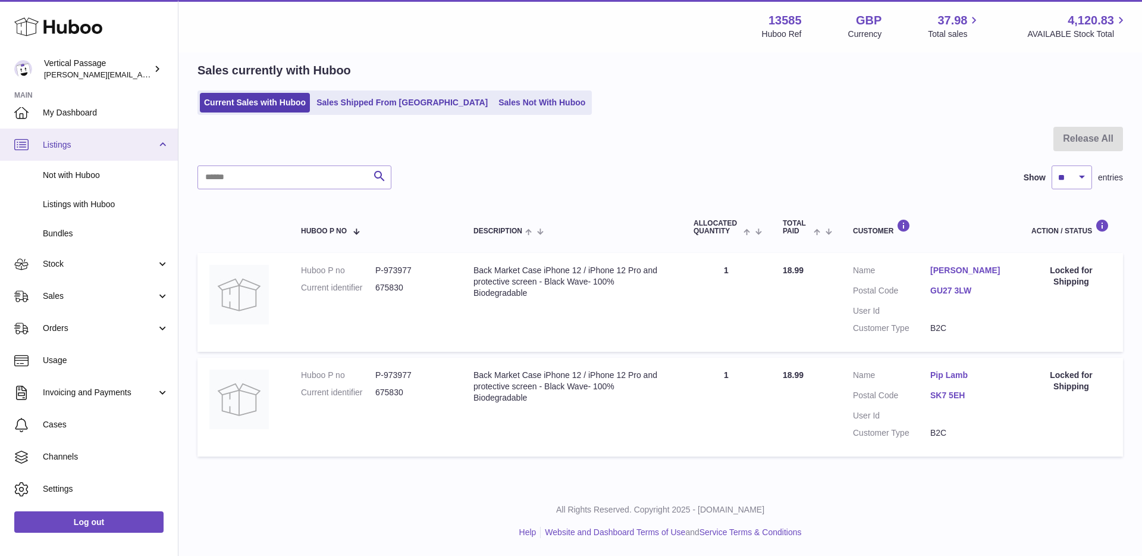
click at [162, 139] on link "Listings" at bounding box center [89, 145] width 178 height 32
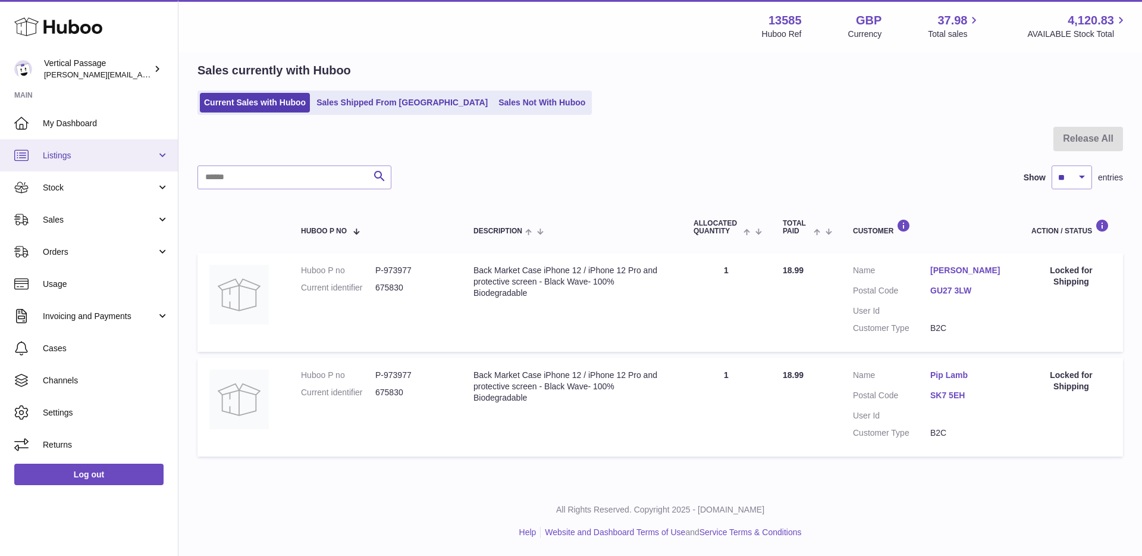
scroll to position [0, 0]
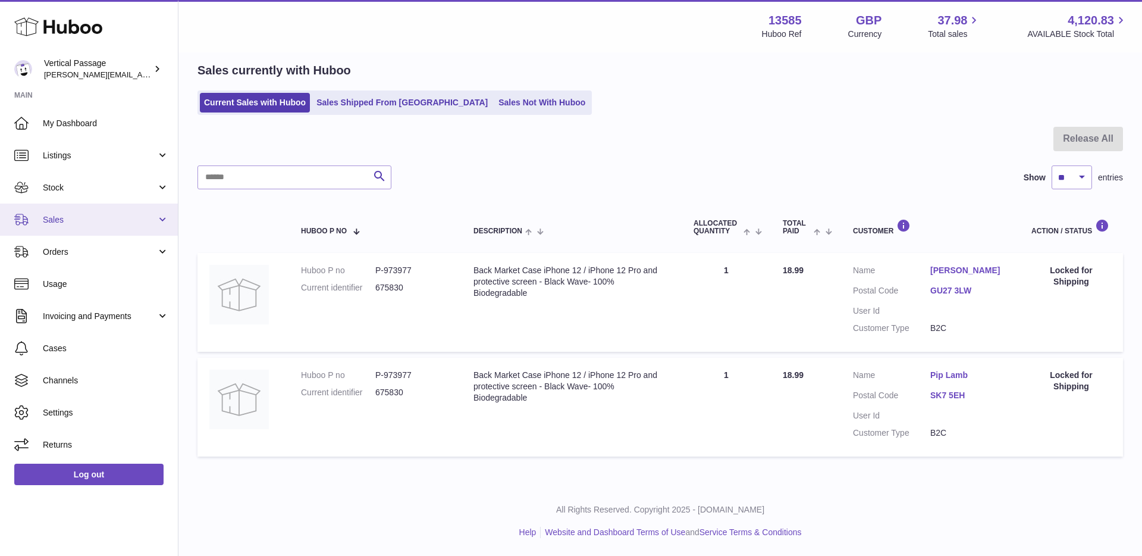
click at [156, 221] on link "Sales" at bounding box center [89, 219] width 178 height 32
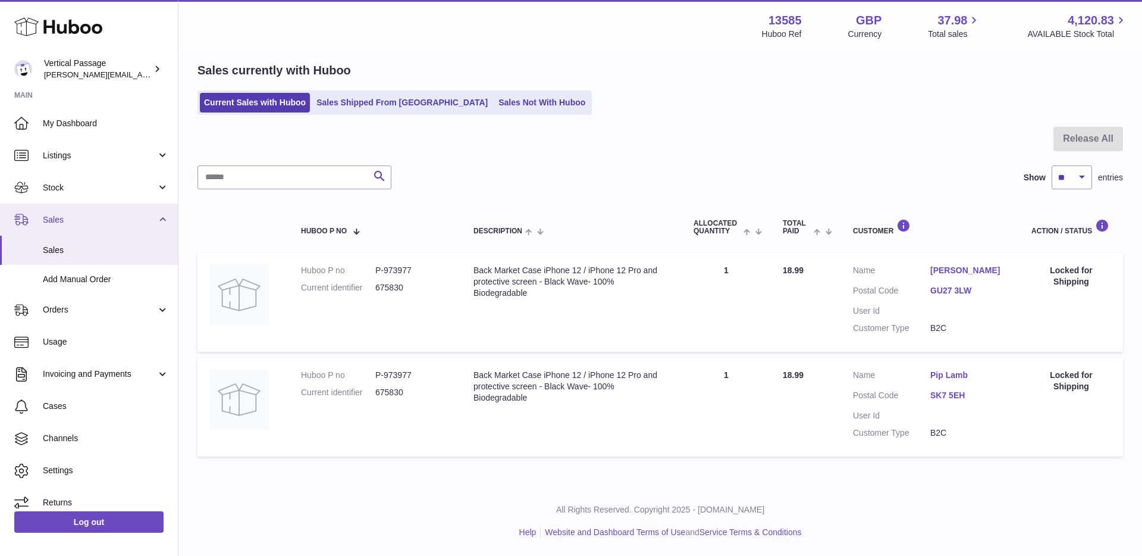
click at [156, 221] on link "Sales" at bounding box center [89, 219] width 178 height 32
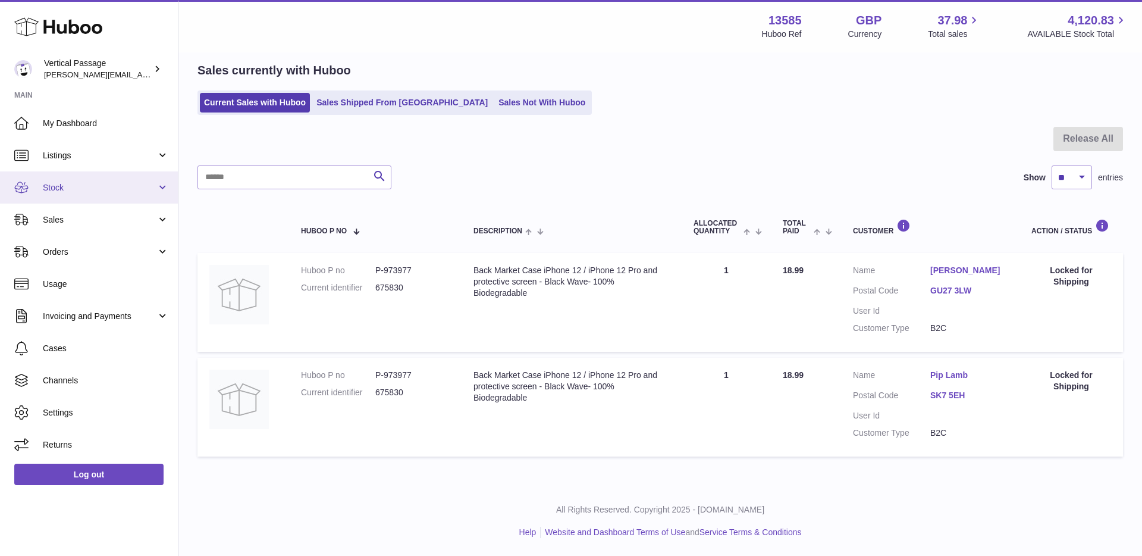
click at [167, 187] on link "Stock" at bounding box center [89, 187] width 178 height 32
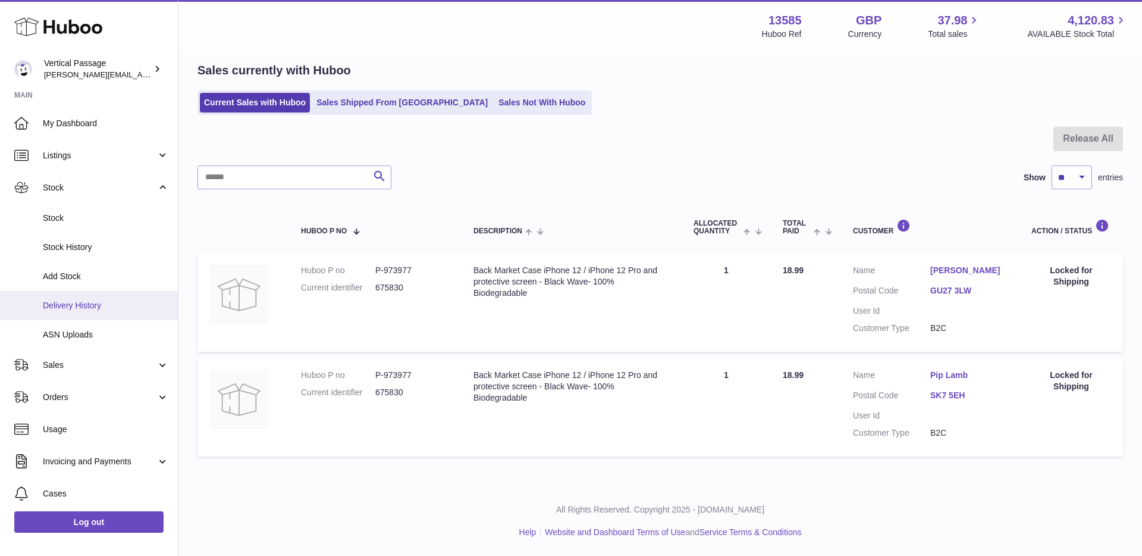
scroll to position [98, 0]
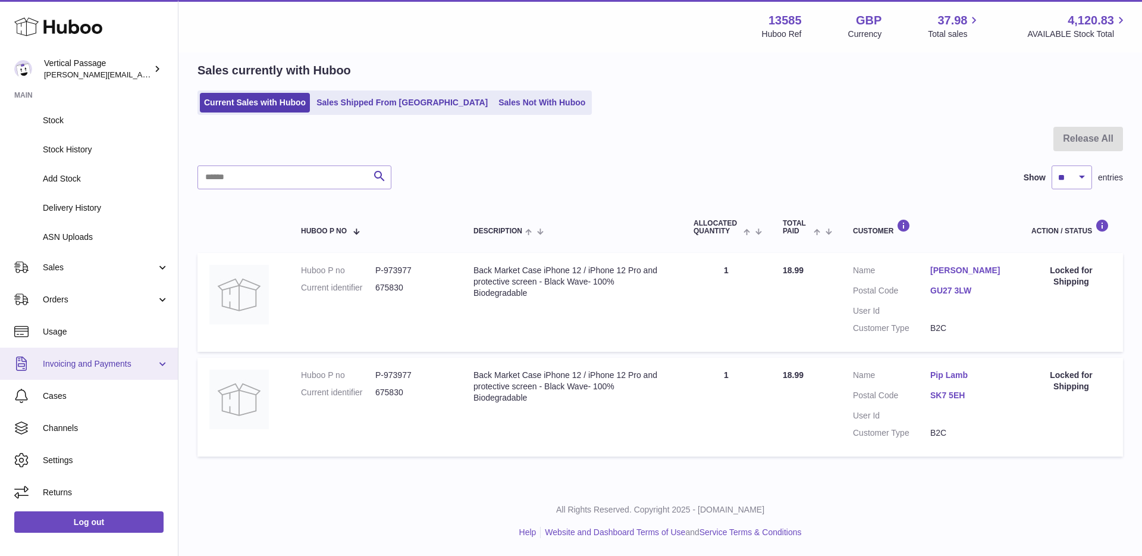
click at [152, 365] on span "Invoicing and Payments" at bounding box center [100, 363] width 114 height 11
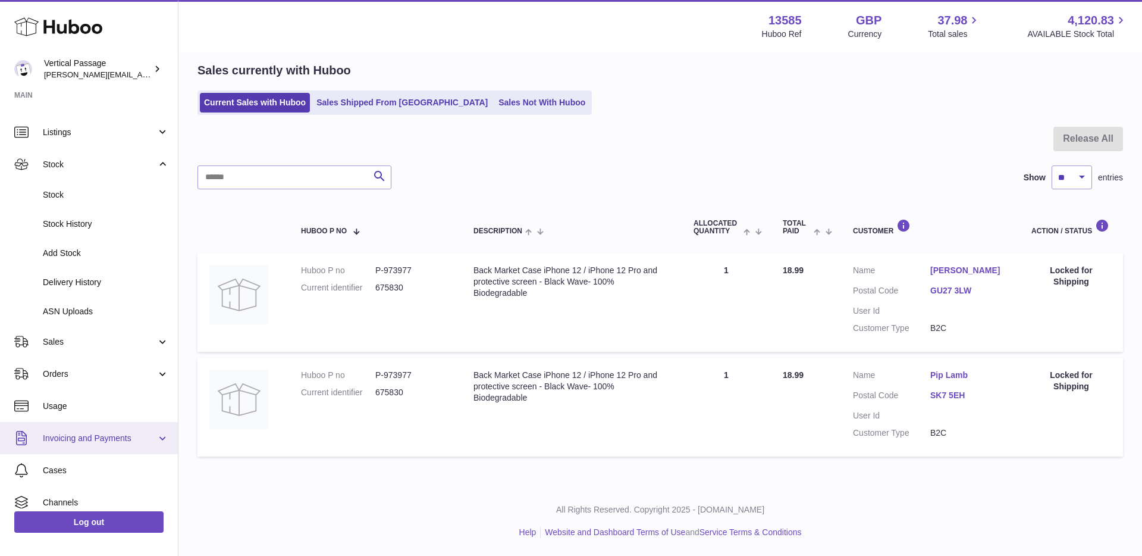
scroll to position [0, 0]
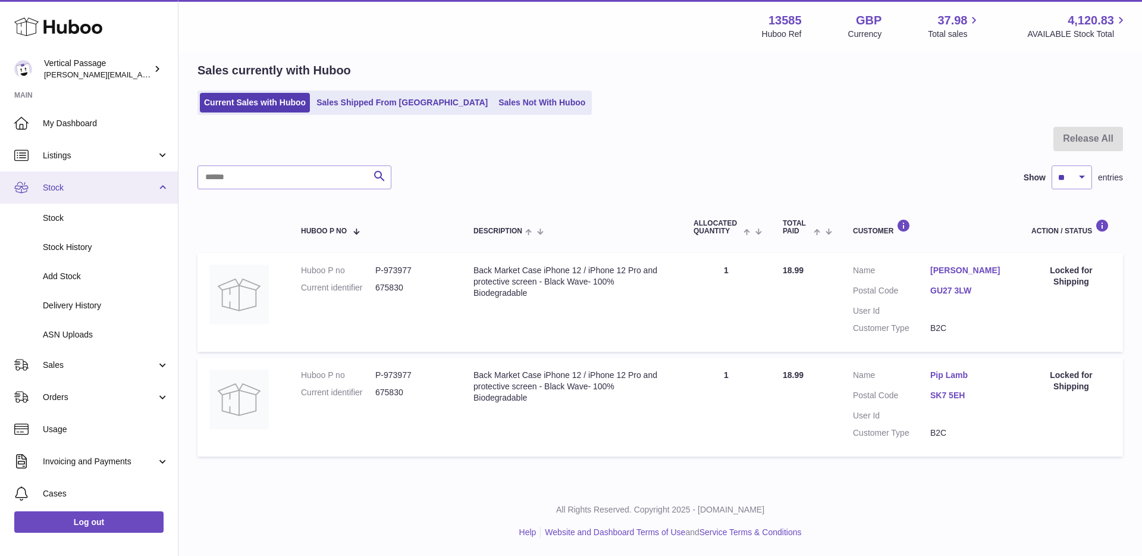
click at [161, 187] on link "Stock" at bounding box center [89, 187] width 178 height 32
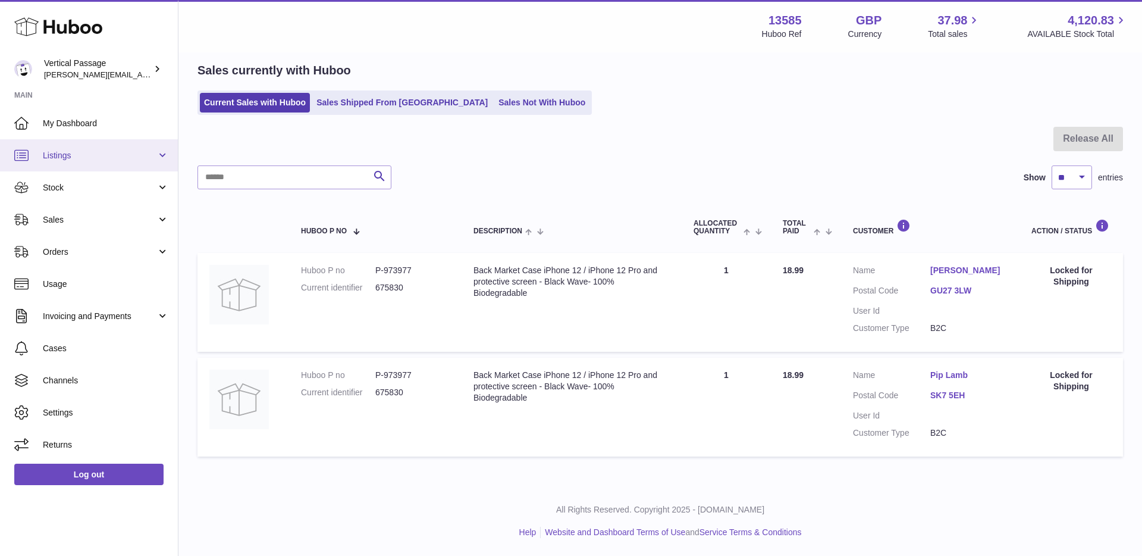
click at [162, 161] on link "Listings" at bounding box center [89, 155] width 178 height 32
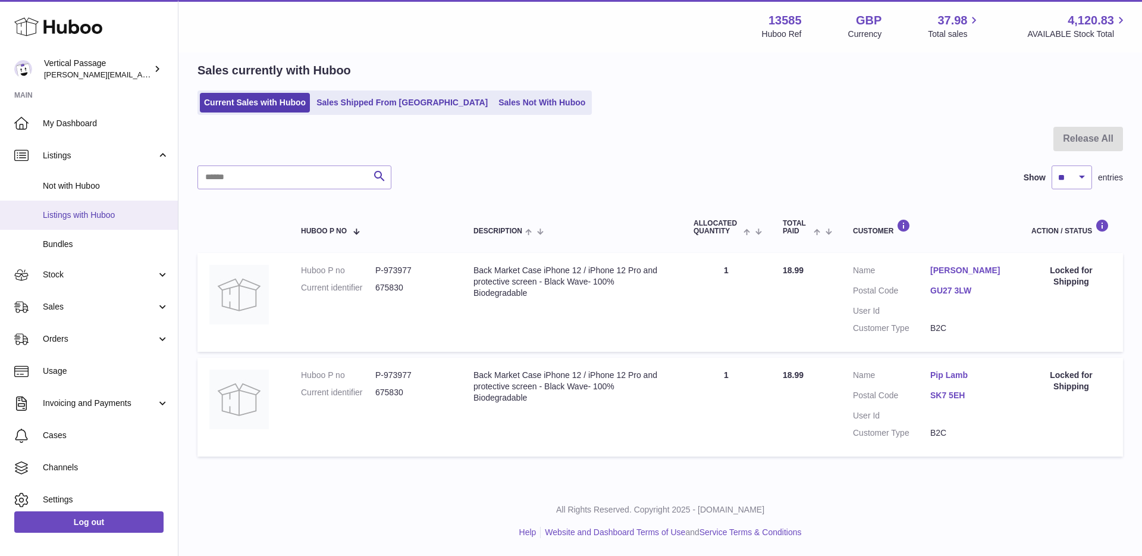
click at [110, 211] on span "Listings with Huboo" at bounding box center [106, 214] width 126 height 11
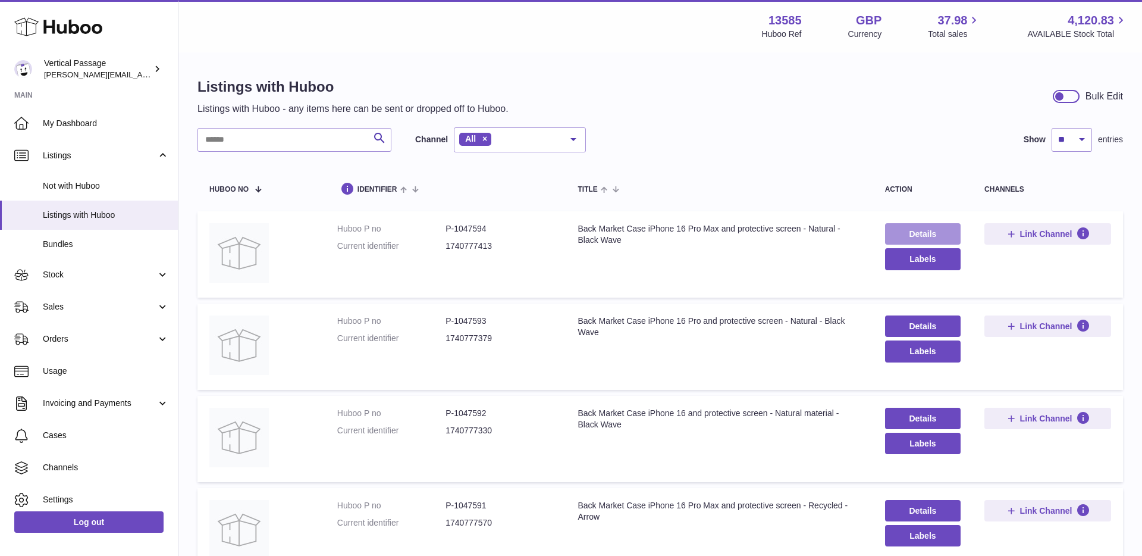
click at [919, 237] on link "Details" at bounding box center [923, 233] width 76 height 21
click at [163, 154] on link "Listings" at bounding box center [89, 155] width 178 height 32
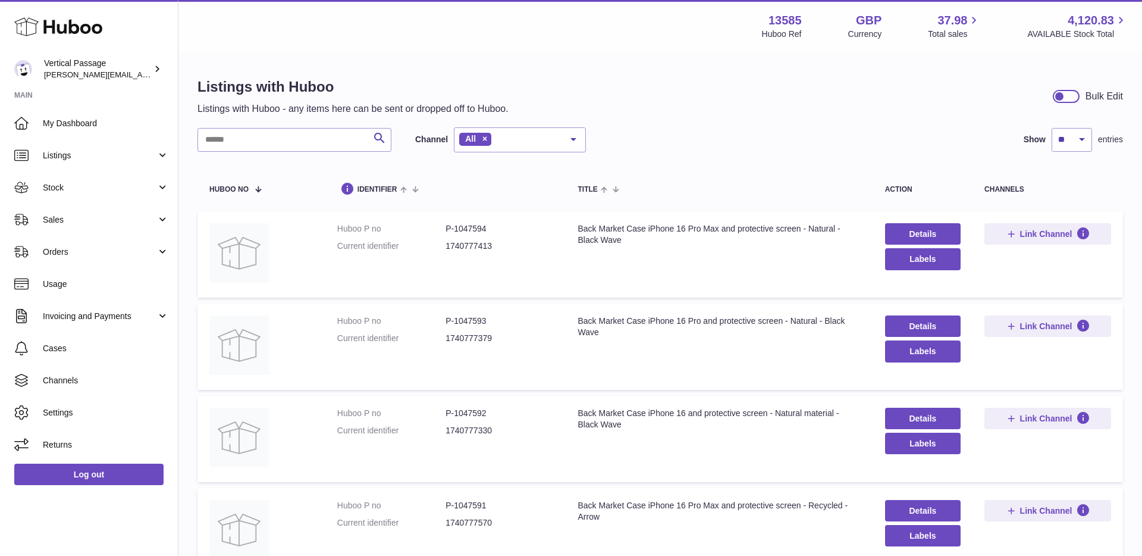
click at [161, 78] on link "Vertical Passage ryan@verticalpassage.com" at bounding box center [89, 69] width 178 height 31
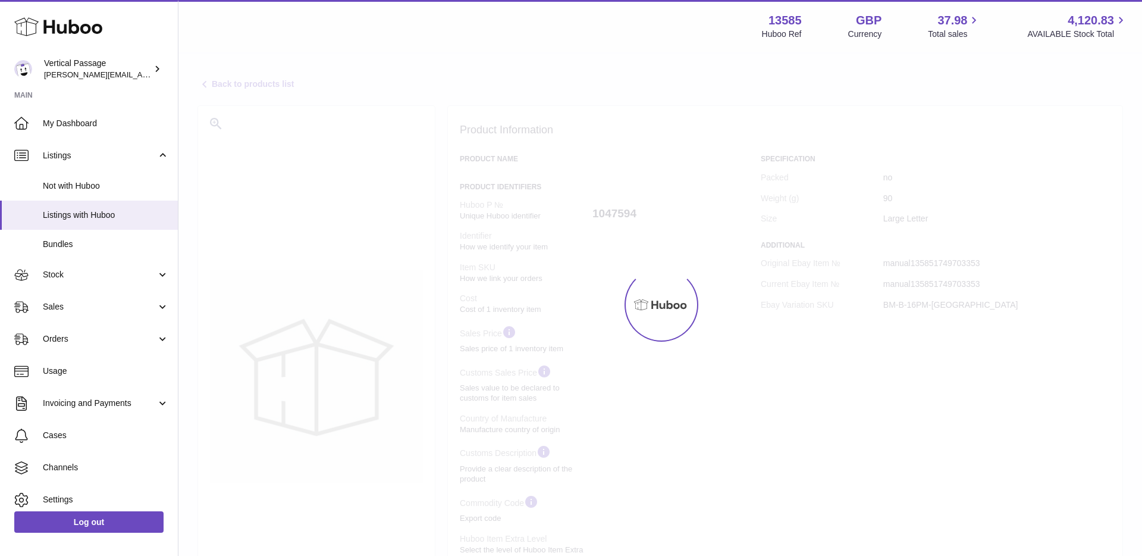
select select
select select "****"
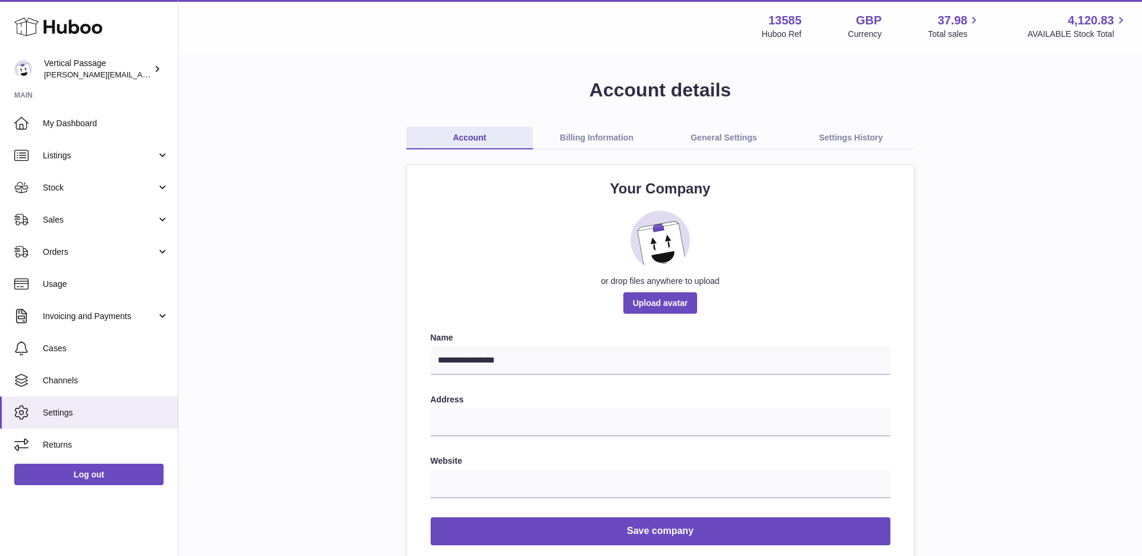
click at [92, 33] on icon at bounding box center [58, 27] width 88 height 24
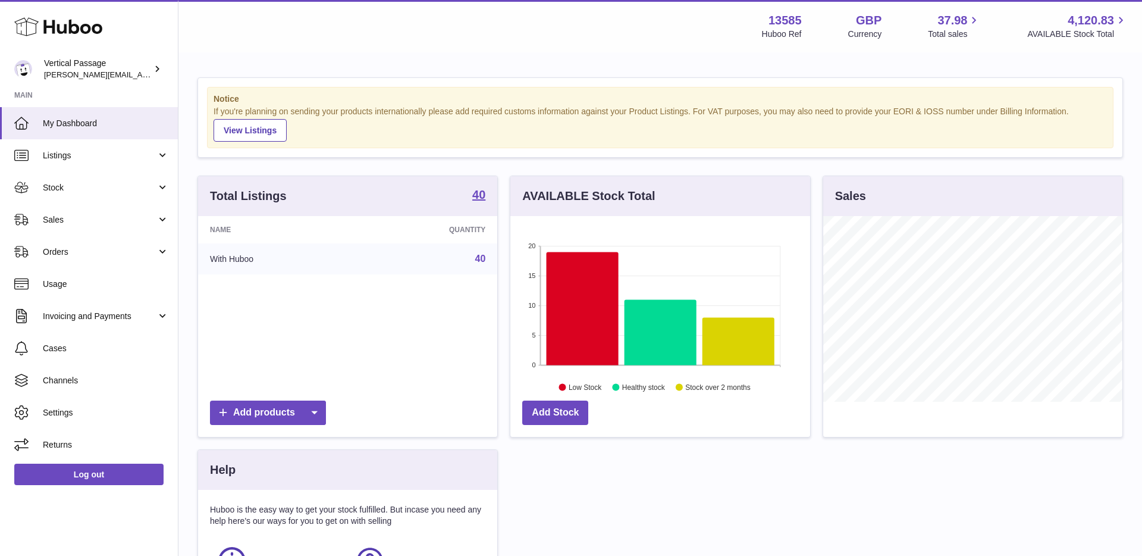
scroll to position [186, 300]
click at [156, 183] on span "Stock" at bounding box center [100, 187] width 114 height 11
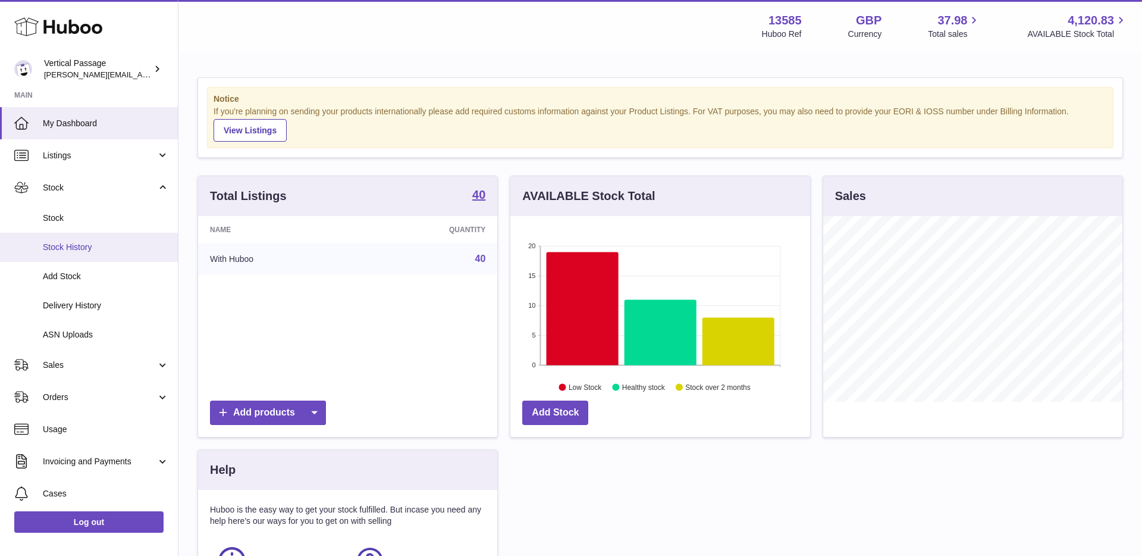
click at [101, 252] on span "Stock History" at bounding box center [106, 247] width 126 height 11
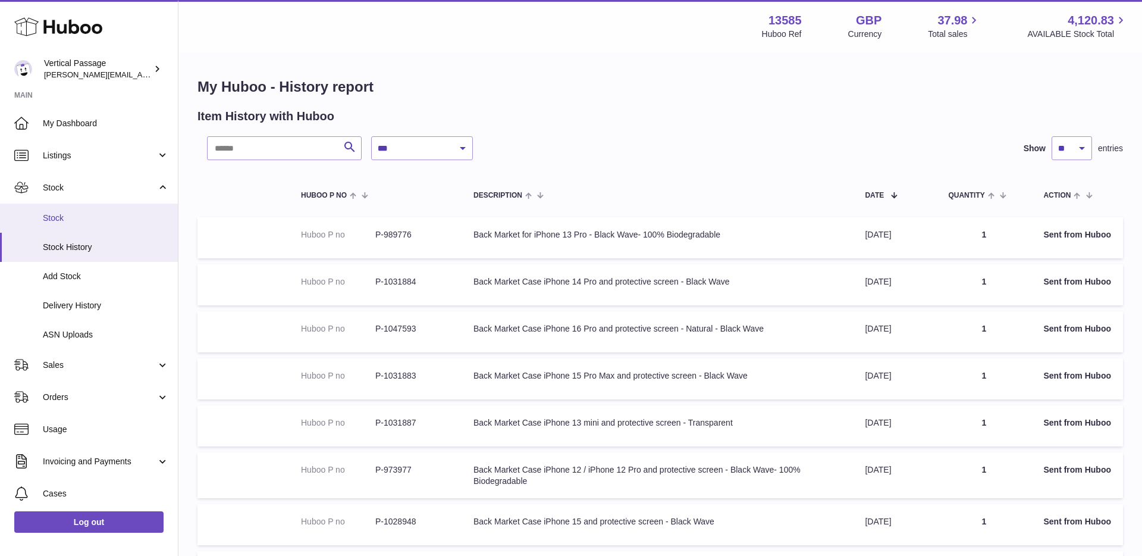
click at [122, 214] on span "Stock" at bounding box center [106, 217] width 126 height 11
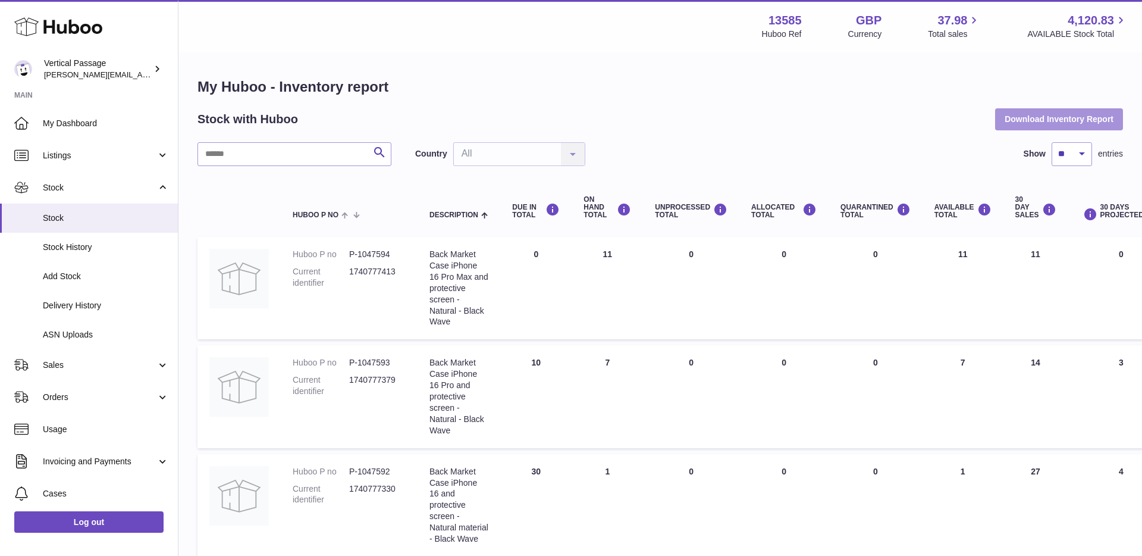
click at [1022, 120] on button "Download Inventory Report" at bounding box center [1059, 118] width 128 height 21
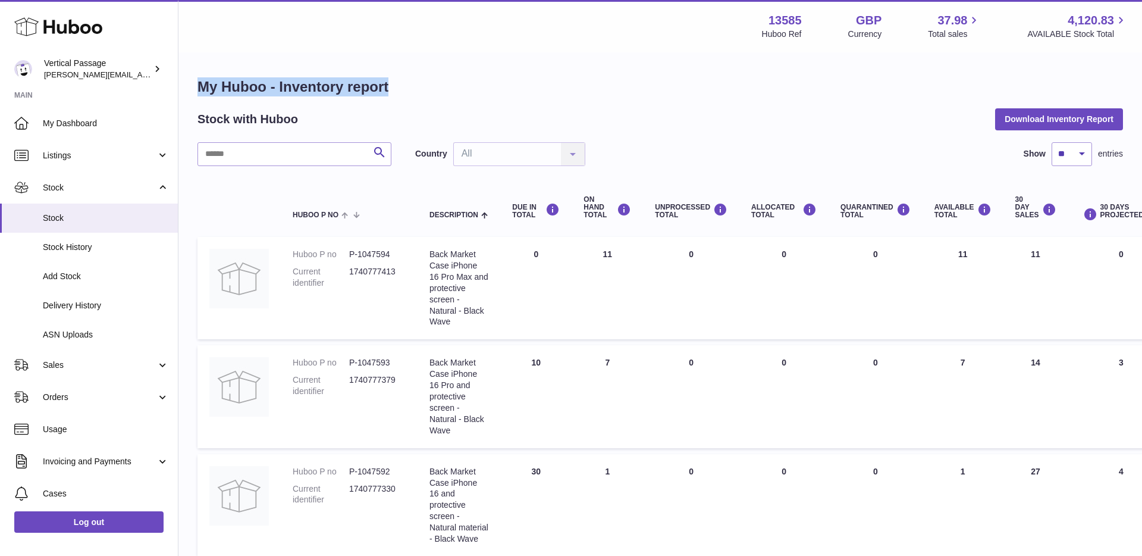
drag, startPoint x: 392, startPoint y: 86, endPoint x: 197, endPoint y: 87, distance: 195.2
click at [198, 87] on h1 "My Huboo - Inventory report" at bounding box center [661, 86] width 926 height 19
click at [280, 125] on h2 "Stock with Huboo" at bounding box center [248, 119] width 101 height 16
click at [658, 121] on div "Stock with Huboo Download Inventory Report" at bounding box center [661, 118] width 926 height 21
